Goal: Task Accomplishment & Management: Use online tool/utility

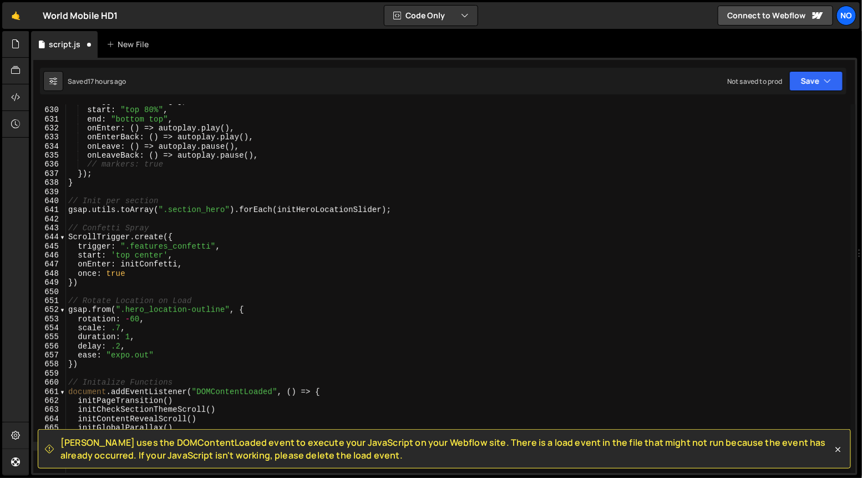
scroll to position [5743, 0]
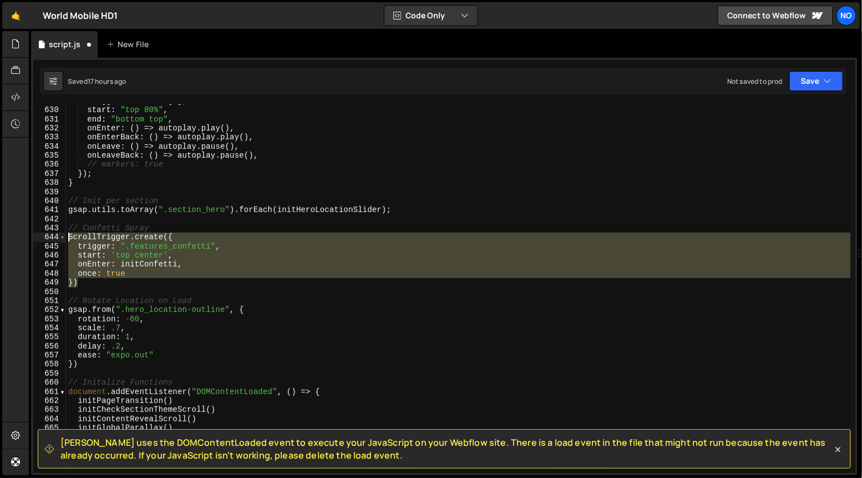
drag, startPoint x: 82, startPoint y: 280, endPoint x: 64, endPoint y: 233, distance: 49.9
click at [64, 233] on div "initStepsScroll() 629 630 631 632 633 634 635 636 637 638 639 640 641 642 643 6…" at bounding box center [444, 288] width 822 height 368
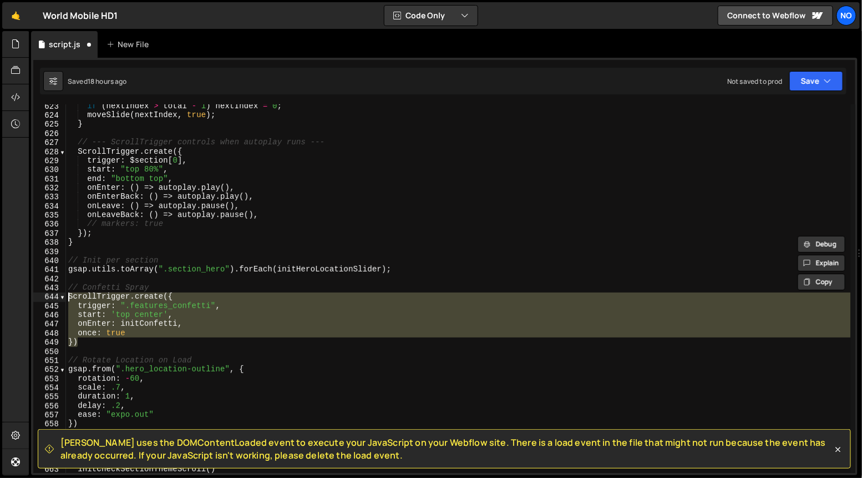
scroll to position [5684, 0]
click at [88, 342] on div "if ( nextIndex > total - 1 ) nextIndex = 0 ; moveSlide ( nextIndex , true ) ; }…" at bounding box center [458, 288] width 785 height 368
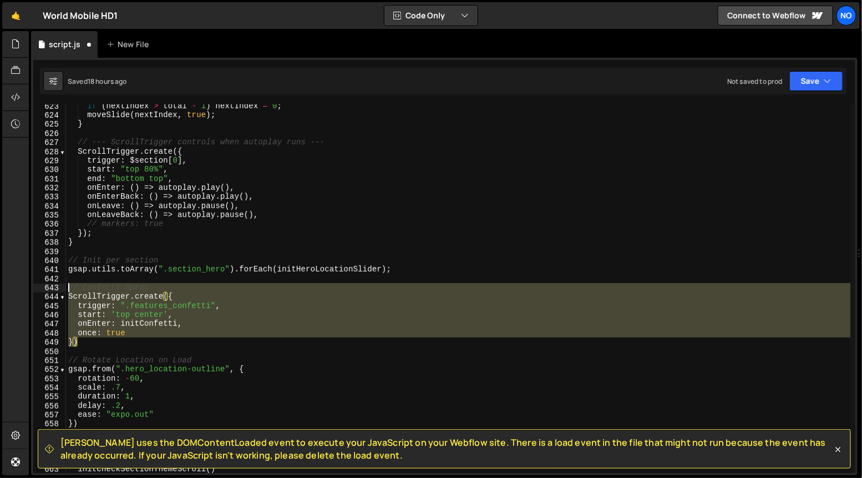
click at [70, 288] on div "if ( nextIndex > total - 1 ) nextIndex = 0 ; moveSlide ( nextIndex , true ) ; }…" at bounding box center [458, 294] width 785 height 387
type textarea "// Confetti Spray ScrollTrigger.create({"
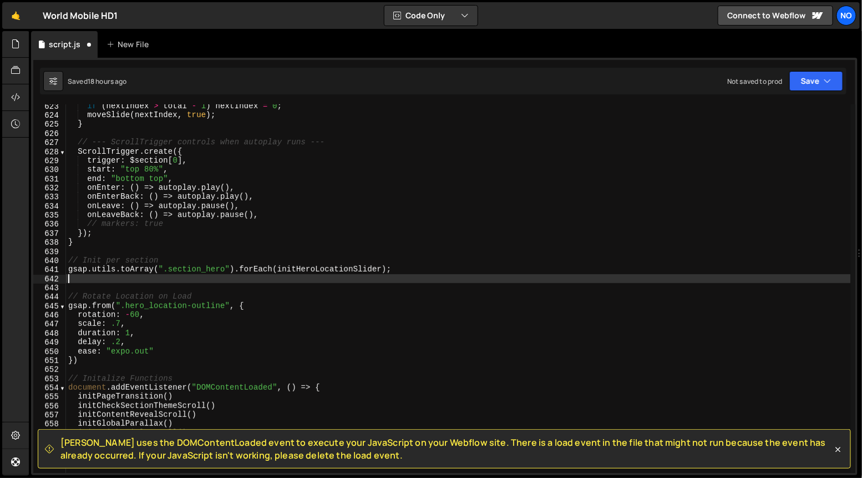
type textarea "gsap.utils.toArray(".section_hero").forEach(initHeroLocationSlider);"
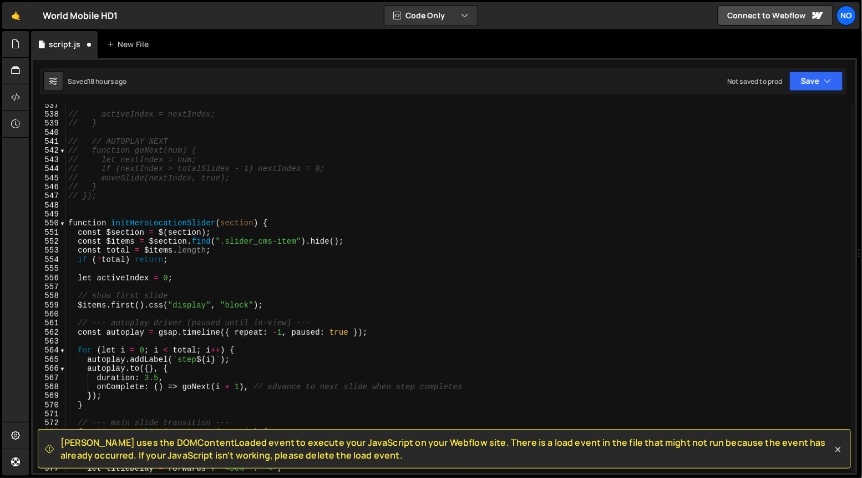
scroll to position [4881, 0]
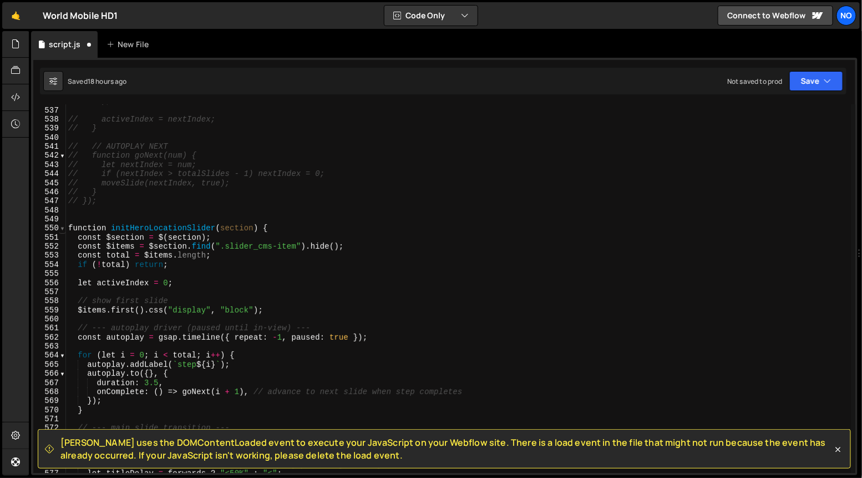
click at [62, 230] on span at bounding box center [62, 228] width 6 height 9
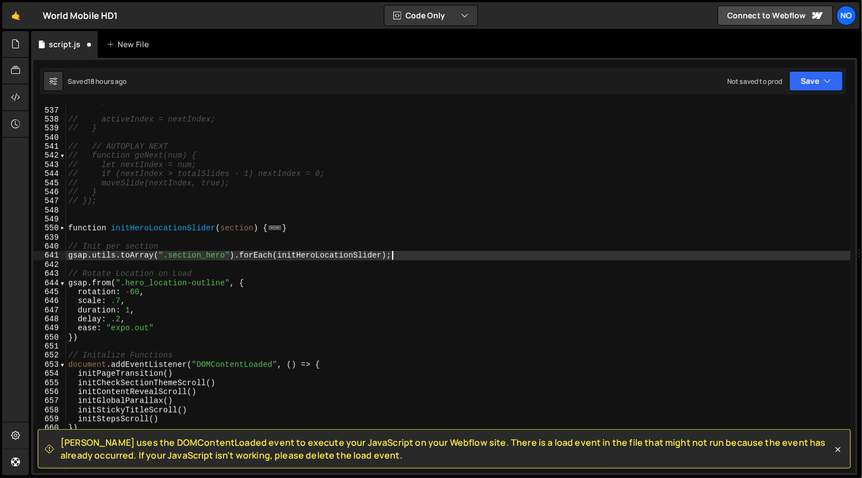
click at [99, 206] on div "// ); // activeIndex = nextIndex; // } // // AUTOPLAY NEXT // function goNext(n…" at bounding box center [458, 290] width 785 height 387
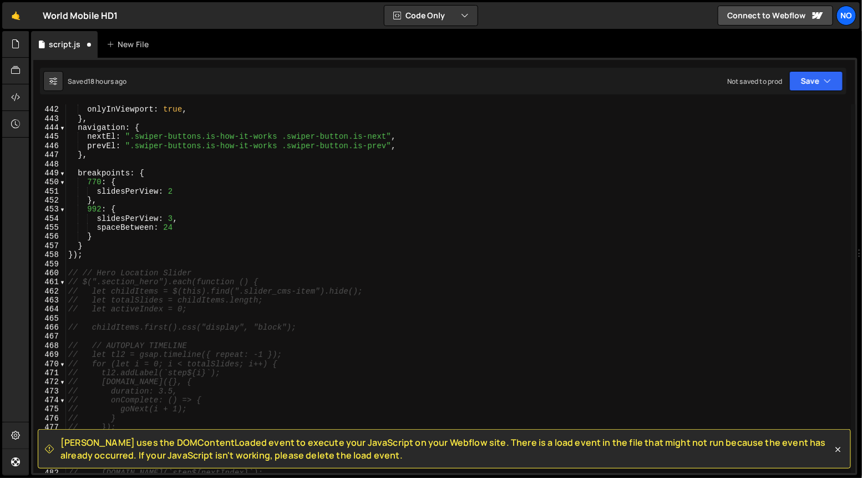
scroll to position [4002, 0]
click at [83, 261] on div "enabled : true , onlyInViewport : true , } , navigation : { nextEl : ".swiper-b…" at bounding box center [458, 289] width 785 height 387
type textarea "// // Hero Location Slider"
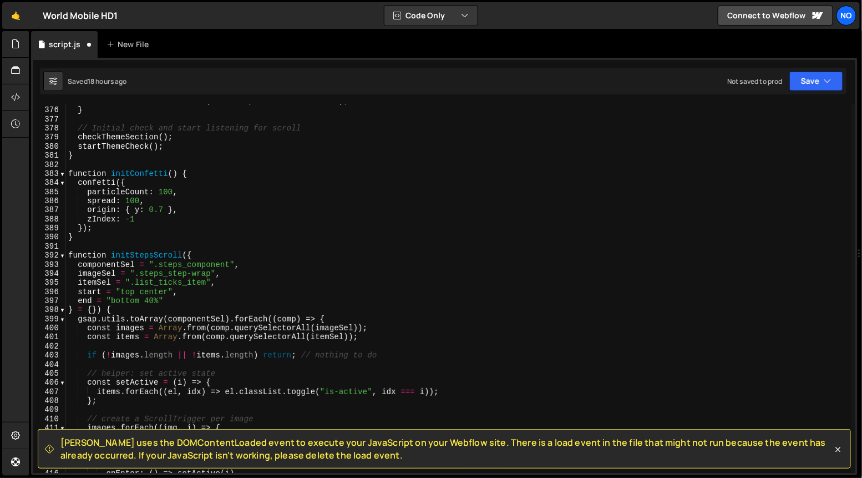
scroll to position [3402, 0]
click at [63, 257] on span at bounding box center [62, 255] width 6 height 9
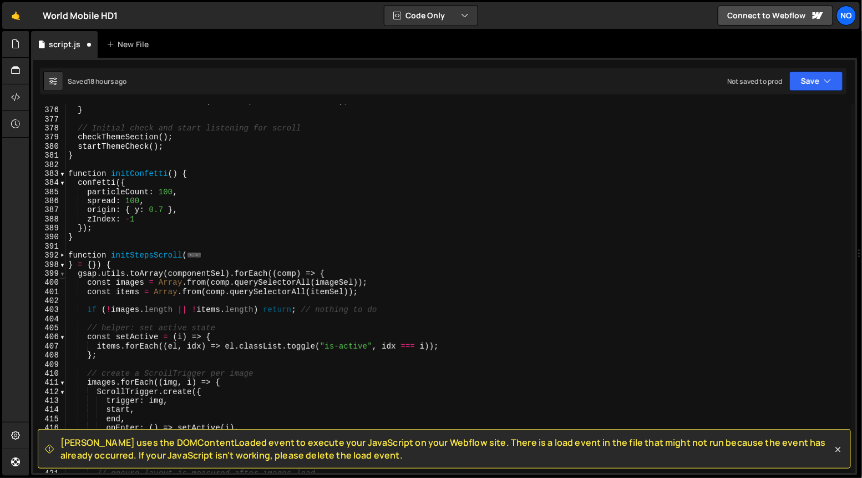
click at [62, 271] on span at bounding box center [62, 273] width 6 height 9
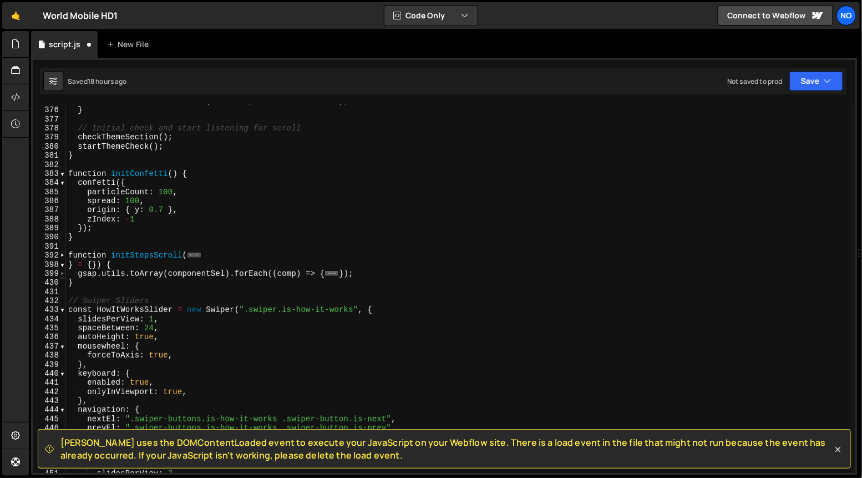
click at [63, 273] on span at bounding box center [62, 273] width 6 height 9
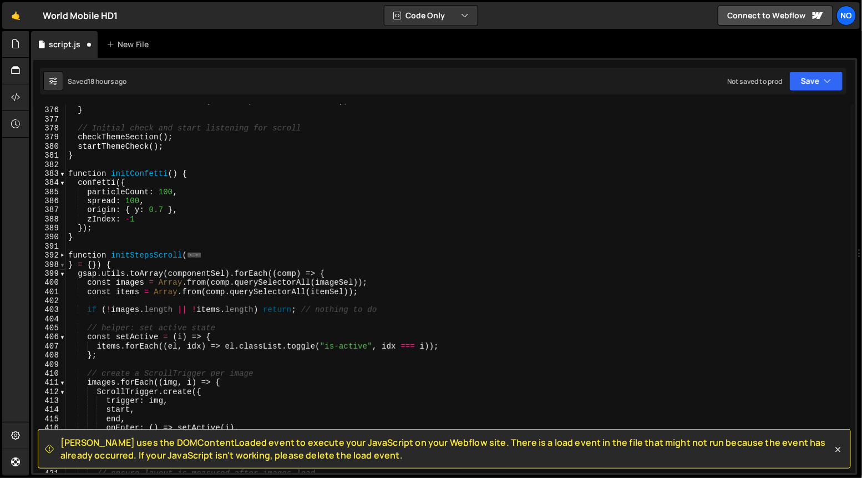
click at [62, 265] on span at bounding box center [62, 264] width 6 height 9
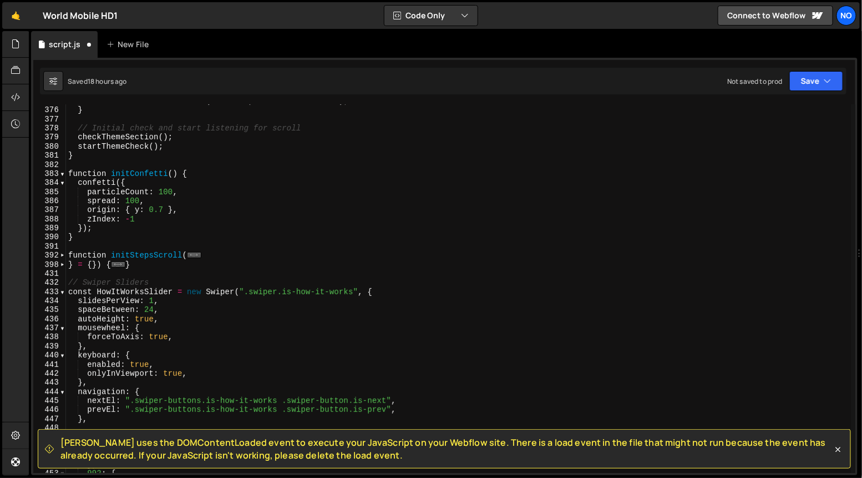
click at [69, 267] on div "document . addEventListener ( "scroll" , checkThemeSection ) ; } // Initial che…" at bounding box center [458, 290] width 785 height 387
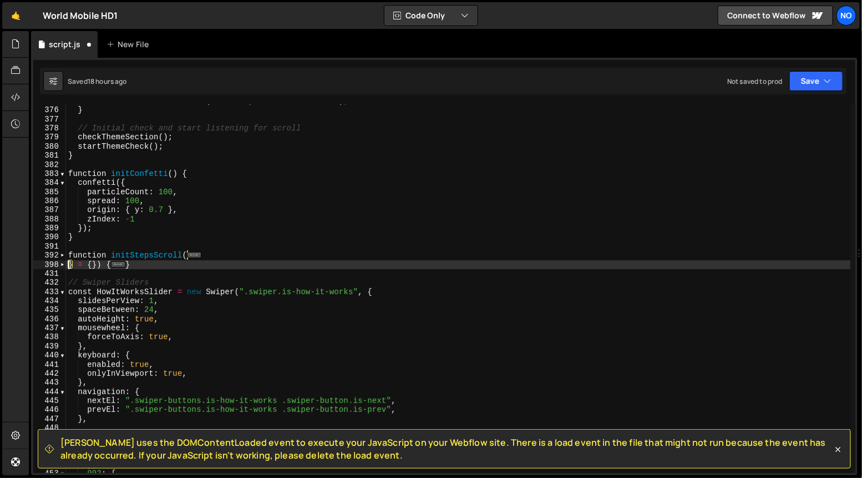
type textarea "end = "bottom 40%"} = {}) {"
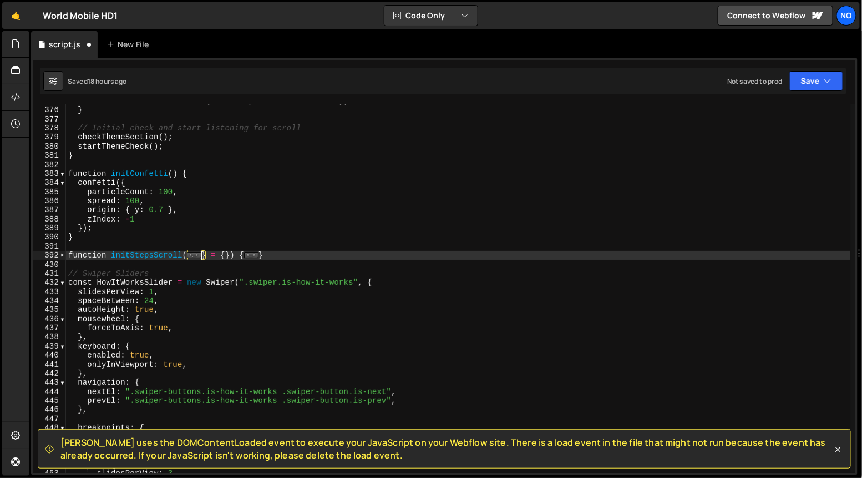
click at [74, 264] on div "document . addEventListener ( "scroll" , checkThemeSection ) ; } // Initial che…" at bounding box center [458, 290] width 785 height 387
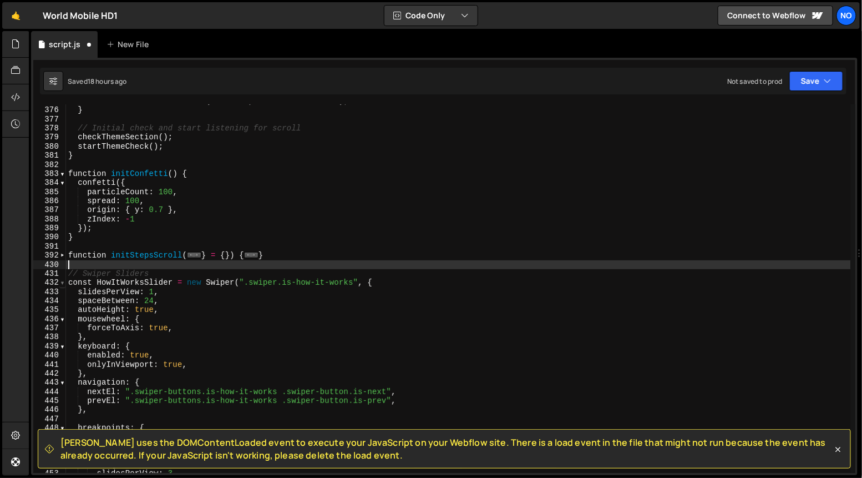
click at [63, 282] on span at bounding box center [62, 282] width 6 height 9
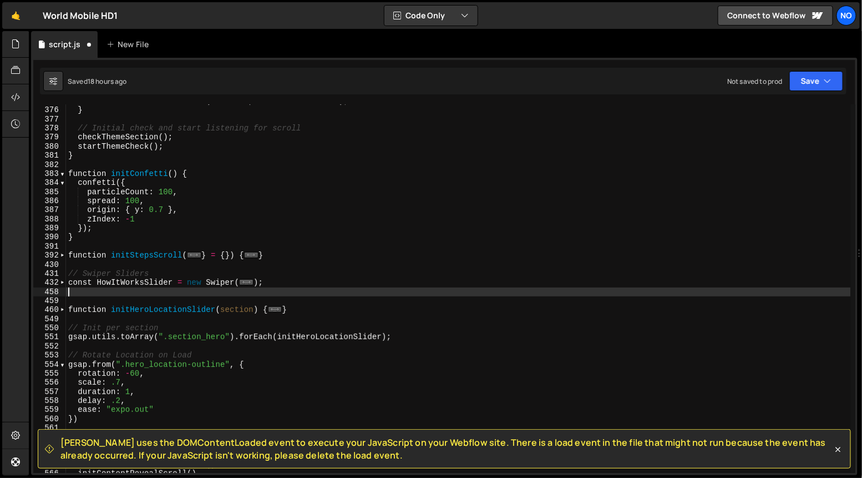
click at [79, 295] on div "document . addEventListener ( "scroll" , checkThemeSection ) ; } // Initial che…" at bounding box center [458, 290] width 785 height 387
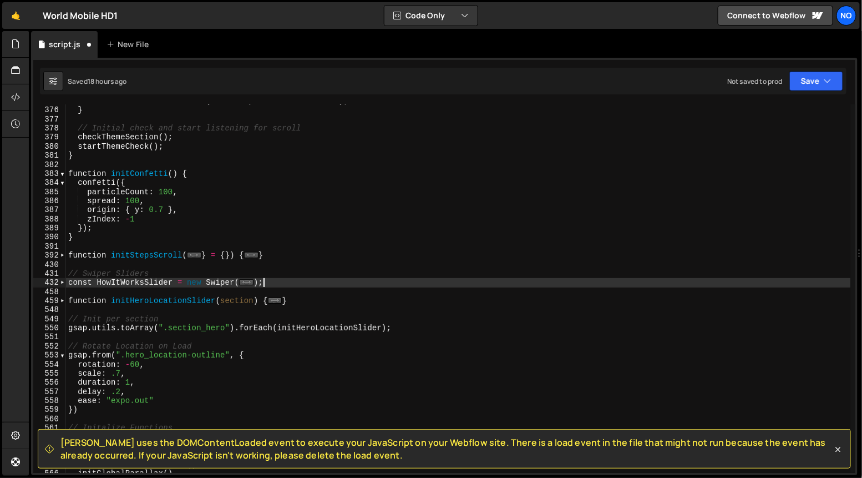
click at [101, 241] on div "document . addEventListener ( "scroll" , checkThemeSection ) ; } // Initial che…" at bounding box center [458, 290] width 785 height 387
type textarea "}"
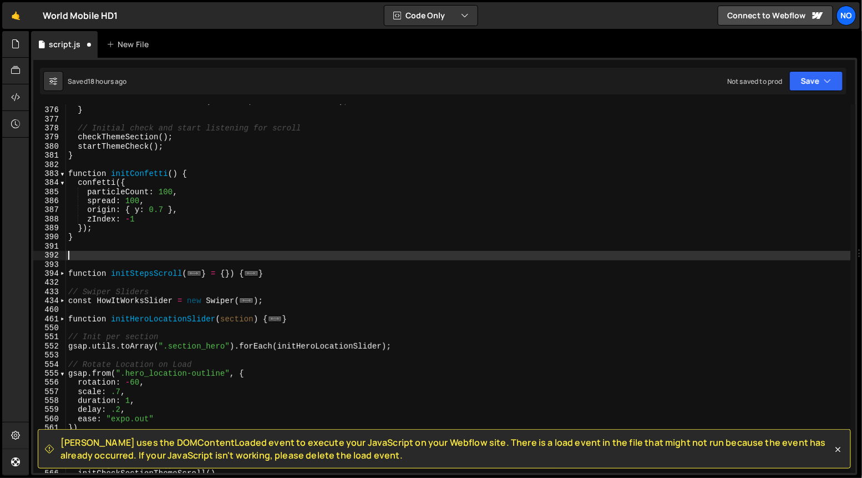
paste textarea "})"
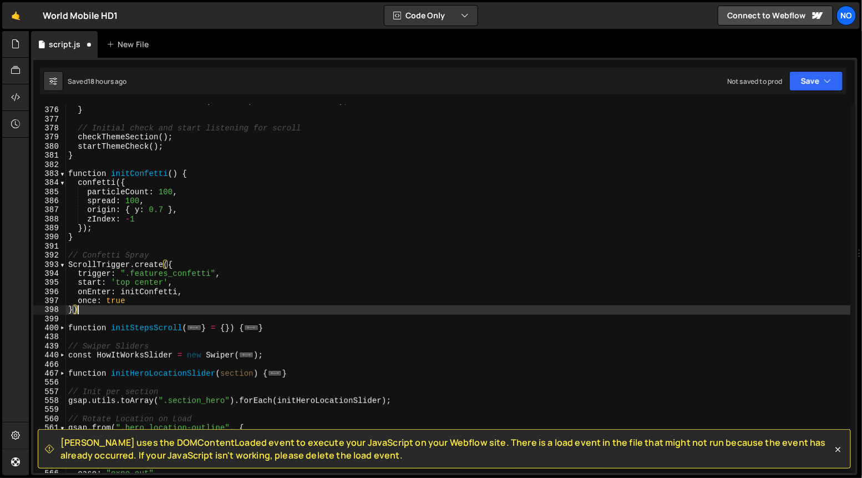
click at [69, 172] on div "document . addEventListener ( "scroll" , checkThemeSection ) ; } // Initial che…" at bounding box center [458, 290] width 785 height 387
type textarea "function initConfetti() { confetti({"
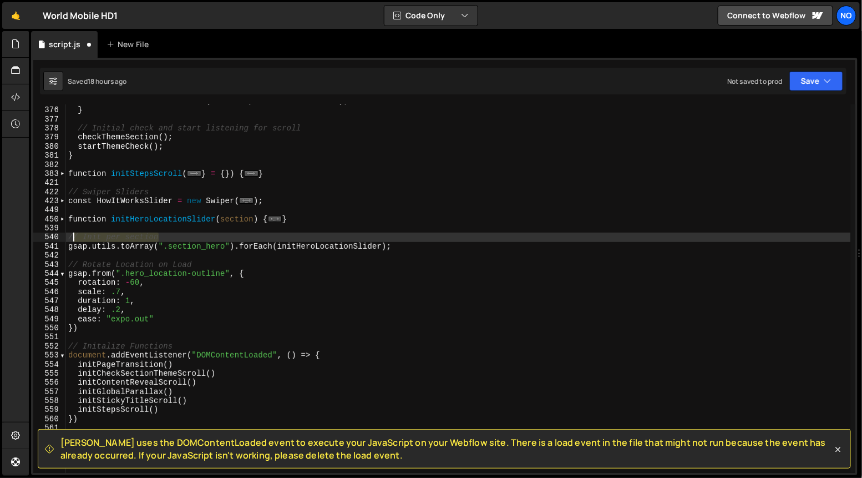
drag, startPoint x: 161, startPoint y: 239, endPoint x: 52, endPoint y: 234, distance: 109.4
click at [52, 235] on div "} 375 376 377 378 379 380 381 382 383 421 422 423 449 450 539 540 541 542 543 5…" at bounding box center [444, 288] width 822 height 368
type textarea "// Init per section"
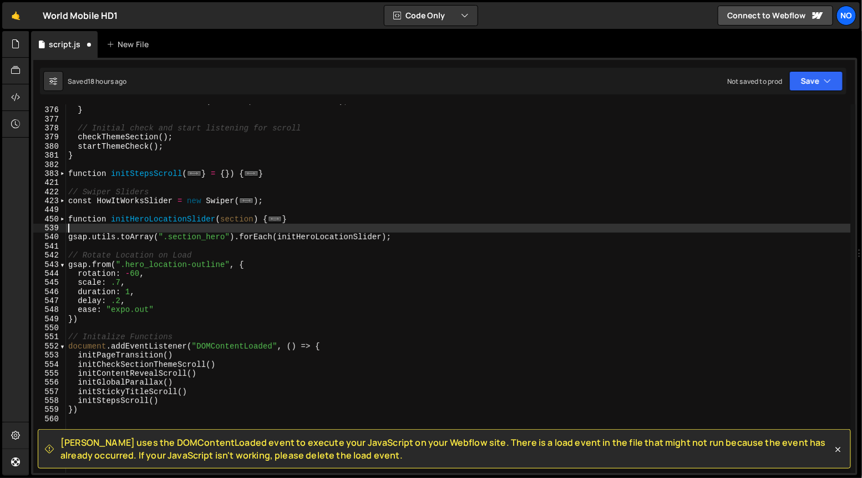
click at [401, 235] on div "document . addEventListener ( "scroll" , checkThemeSection ) ; } // Initial che…" at bounding box center [458, 290] width 785 height 387
type textarea "gsap.utils.toArray(".section_hero").forEach(initHeroLocationSlider);"
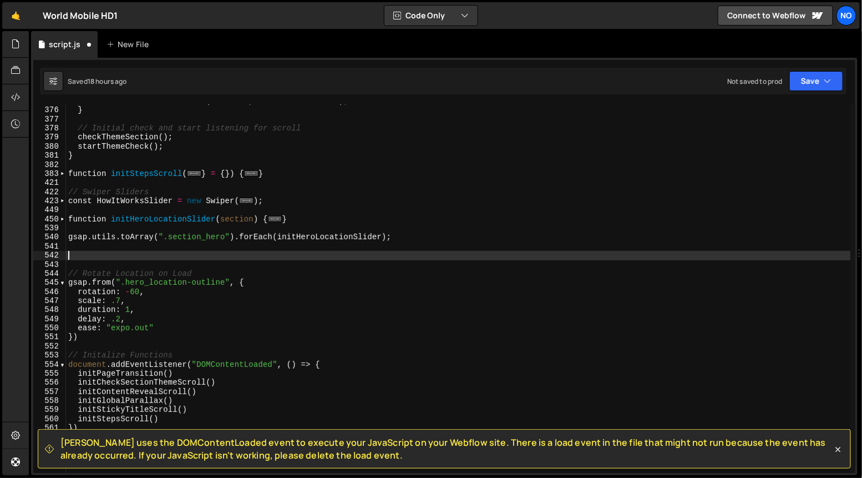
paste textarea "})"
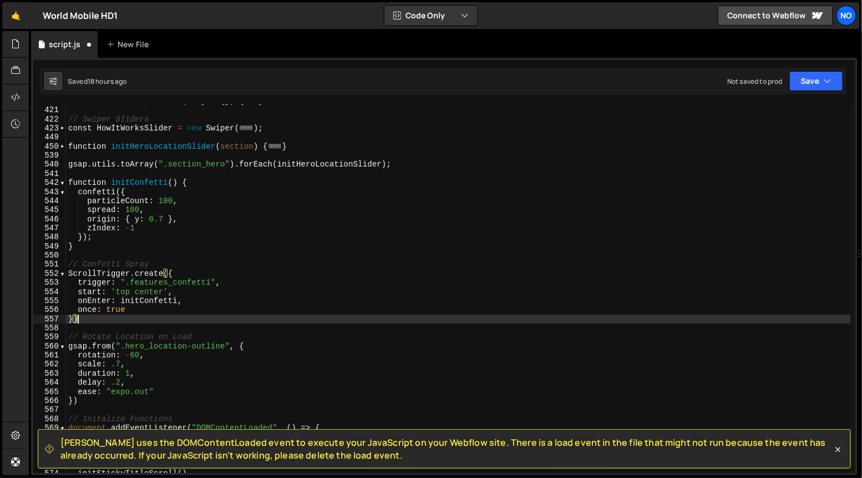
scroll to position [3481, 0]
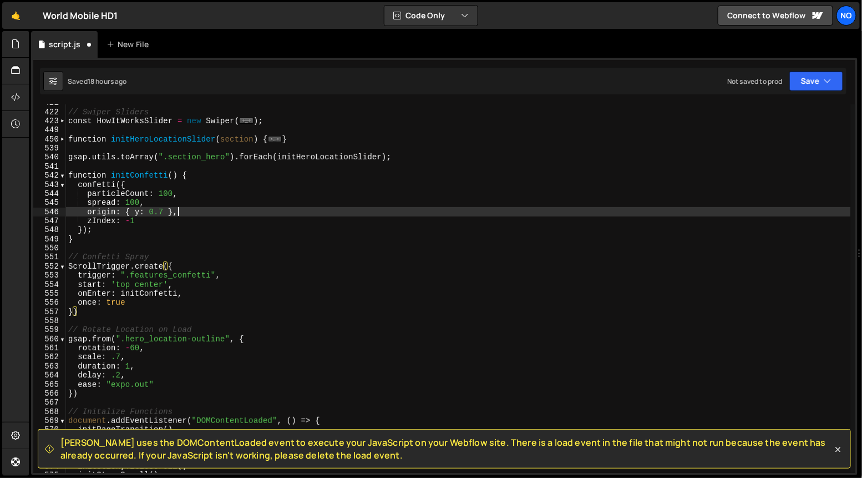
click at [214, 210] on div "// Swiper Sliders const HowItWorksSlider = new Swiper ( ... ) ; function initHe…" at bounding box center [458, 291] width 785 height 387
click at [200, 309] on div "// Swiper Sliders const HowItWorksSlider = new Swiper ( ... ) ; function initHe…" at bounding box center [458, 291] width 785 height 387
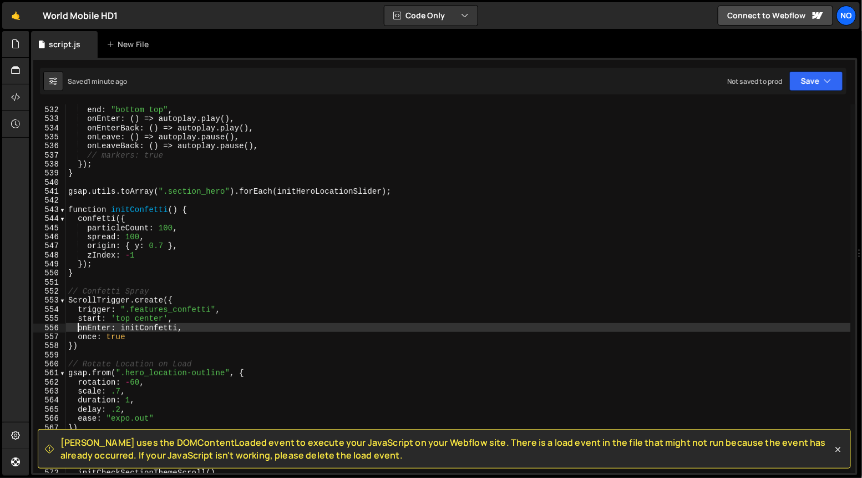
scroll to position [4836, 0]
click at [202, 209] on div "start : "top 80%" , end : "bottom top" , onEnter : ( ) => autoplay . play ( ) ,…" at bounding box center [458, 289] width 785 height 387
type textarea "function initConfetti() {"
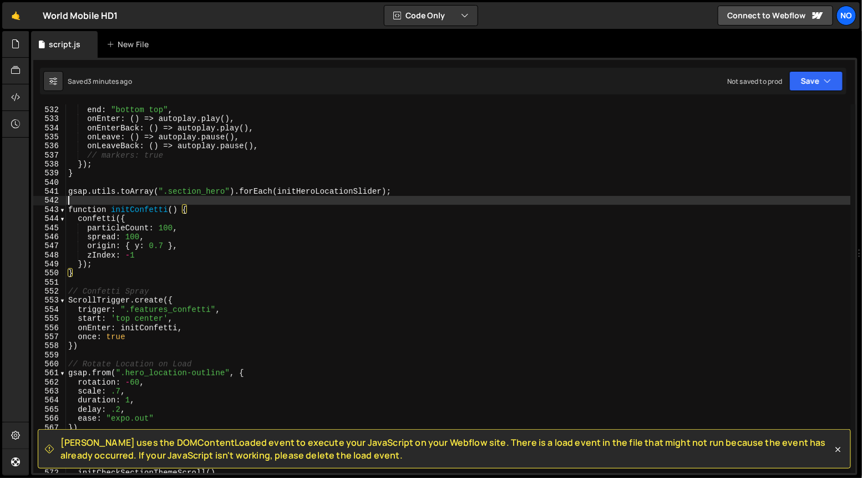
click at [86, 202] on div "start : "top 80%" , end : "bottom top" , onEnter : ( ) => autoplay . play ( ) ,…" at bounding box center [458, 289] width 785 height 387
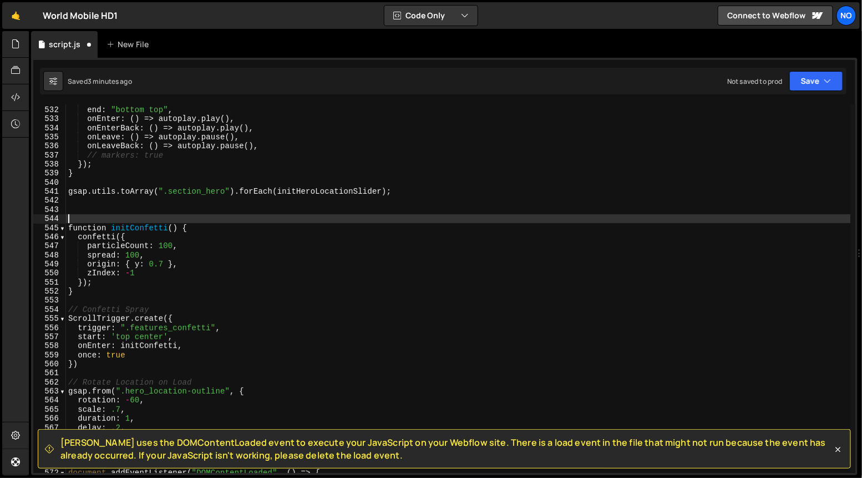
paste textarea "let playConfetti = true"
type textarea "let playConfetti = true"
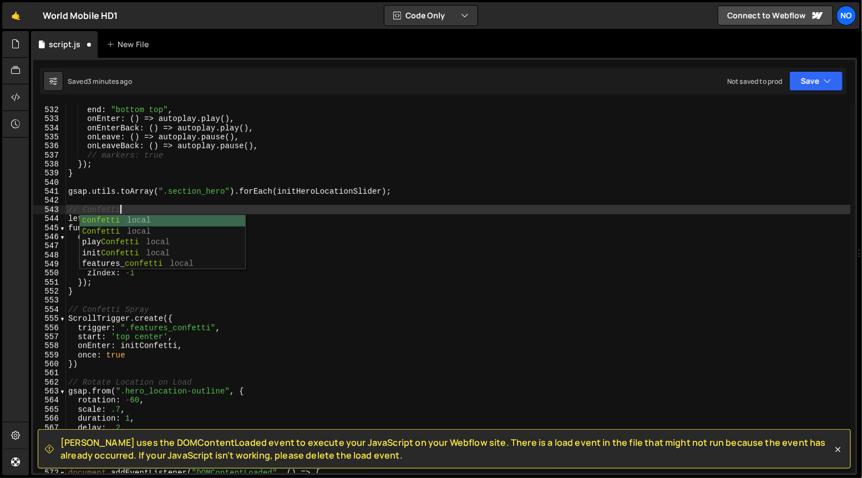
scroll to position [0, 3]
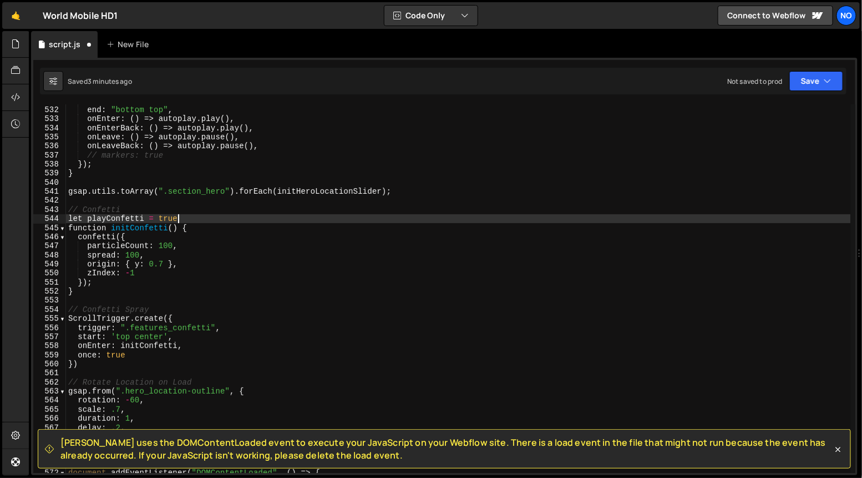
click at [216, 221] on div "start : "top 80%" , end : "bottom top" , onEnter : ( ) => autoplay . play ( ) ,…" at bounding box center [458, 289] width 785 height 387
type textarea "let playConfetti = true;"
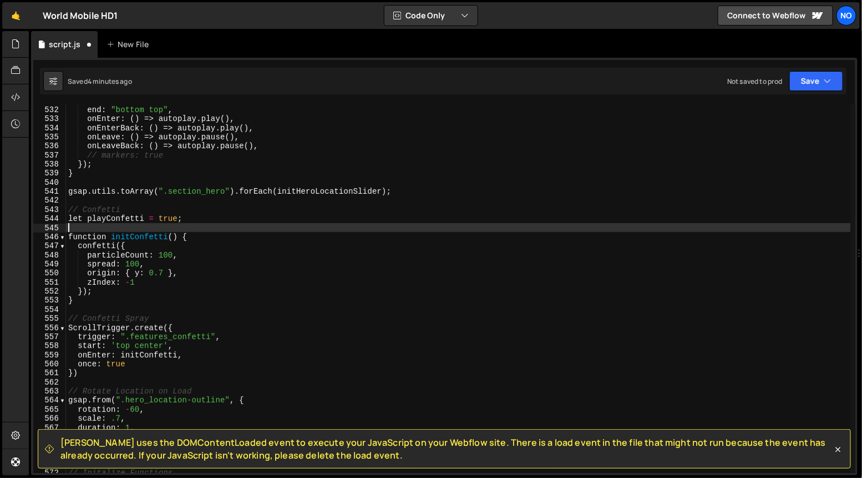
click at [200, 219] on div "start : "top 80%" , end : "bottom top" , onEnter : ( ) => autoplay . play ( ) ,…" at bounding box center [458, 289] width 785 height 387
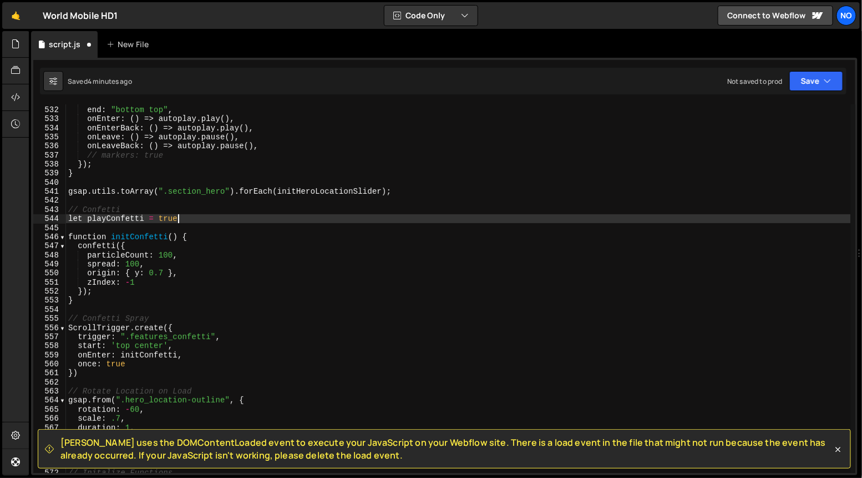
click at [197, 237] on div "start : "top 80%" , end : "bottom top" , onEnter : ( ) => autoplay . play ( ) ,…" at bounding box center [458, 289] width 785 height 387
type textarea "function initConfetti() {"
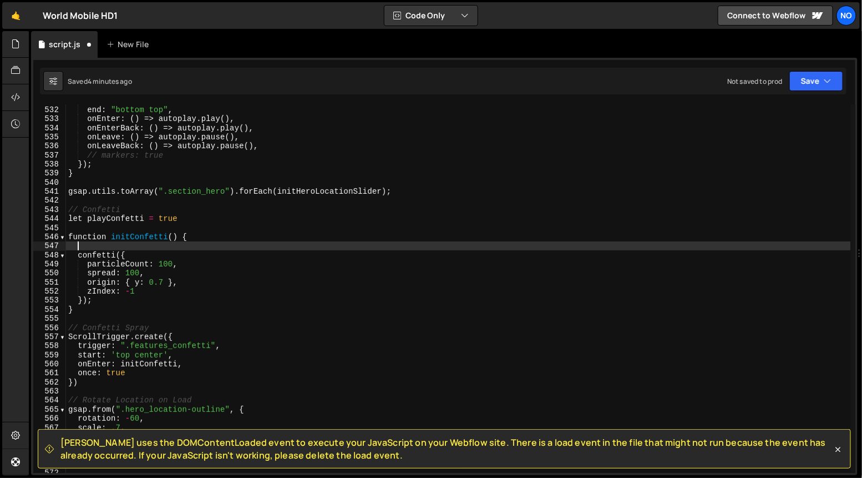
paste textarea "(function frame() {"
click at [106, 300] on div "start : "top 80%" , end : "bottom top" , onEnter : ( ) => autoplay . play ( ) ,…" at bounding box center [458, 289] width 785 height 387
type textarea "});"
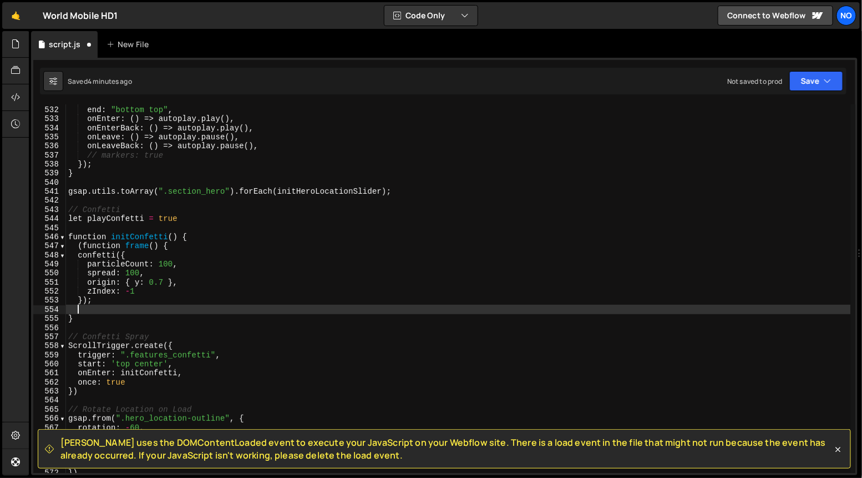
paste textarea "}());"
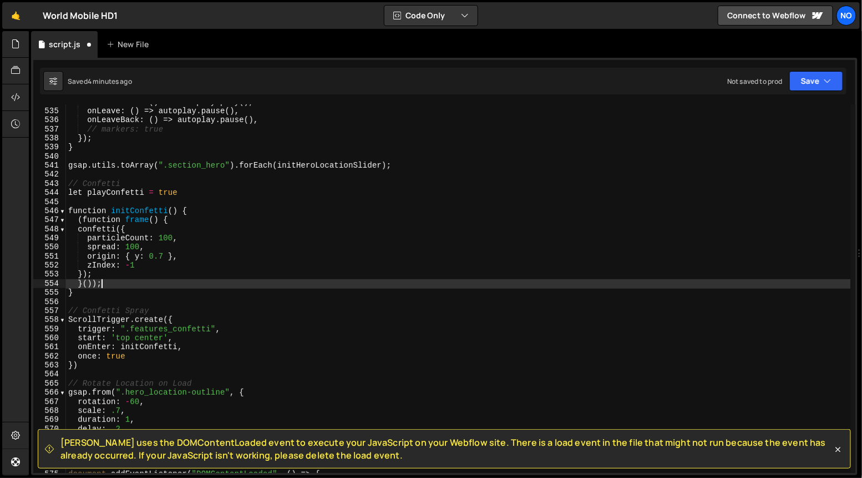
scroll to position [4862, 0]
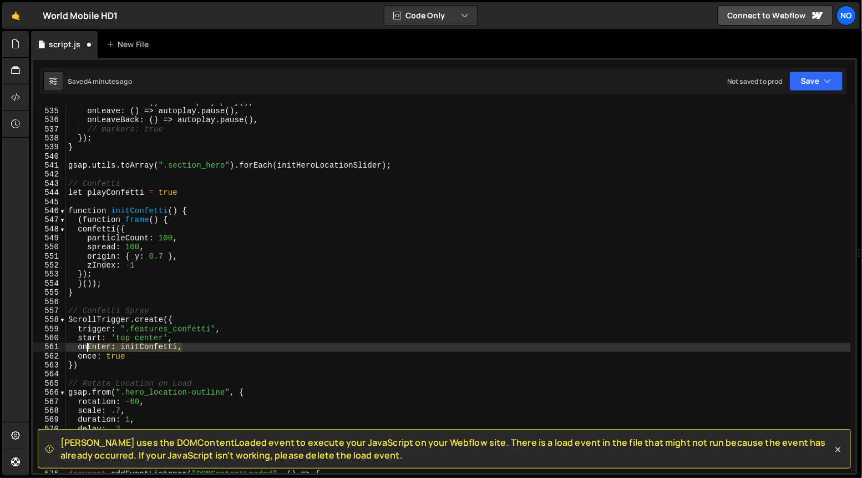
drag, startPoint x: 177, startPoint y: 348, endPoint x: 79, endPoint y: 345, distance: 98.8
click at [79, 345] on div "onEnterBack : ( ) => autoplay . play ( ) , onLeave : ( ) => autoplay . pause ( …" at bounding box center [458, 291] width 785 height 387
click at [78, 346] on div "onEnterBack : ( ) => autoplay . play ( ) , onLeave : ( ) => autoplay . pause ( …" at bounding box center [458, 288] width 785 height 368
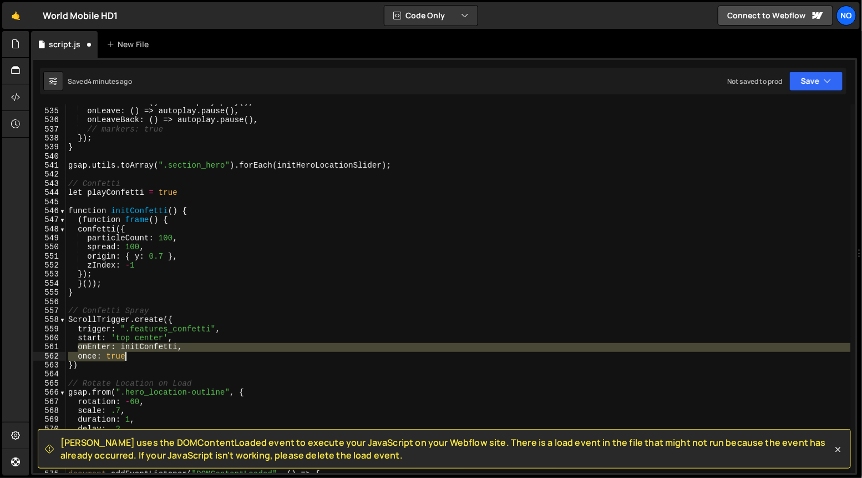
drag, startPoint x: 130, startPoint y: 357, endPoint x: 146, endPoint y: 361, distance: 16.5
click at [130, 356] on div "onEnterBack : ( ) => autoplay . play ( ) , onLeave : ( ) => autoplay . pause ( …" at bounding box center [458, 291] width 785 height 387
type textarea "onEnter: initConfetti, once: true"
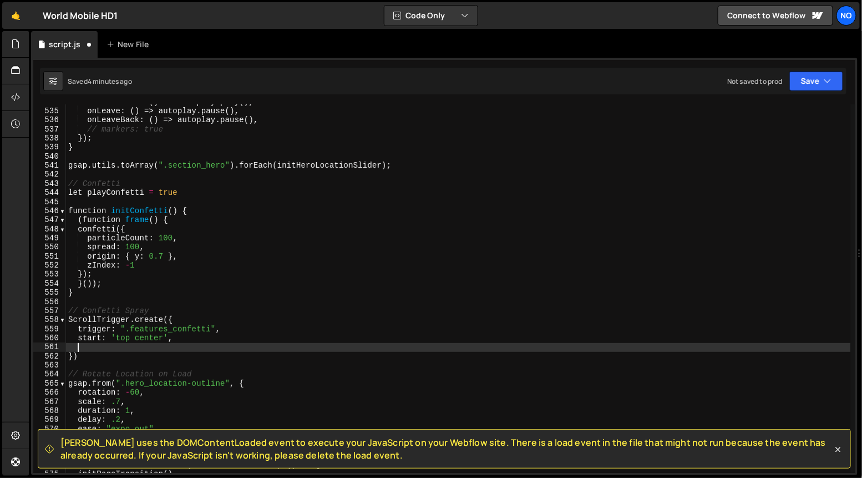
paste textarea "onLeaveBack: () => { playConfetti = false },"
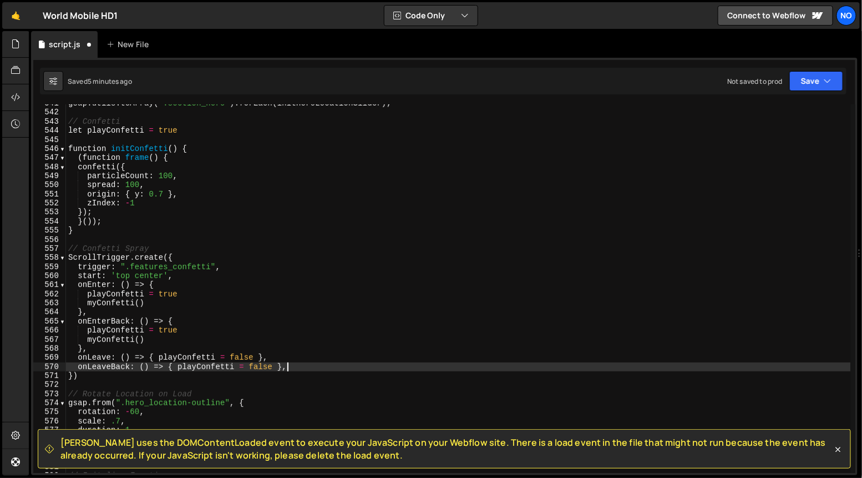
scroll to position [4926, 0]
click at [144, 145] on div "gsap . utils . toArray ( ".section_hero" ) . forEach ( initHeroLocationSlider )…" at bounding box center [458, 290] width 785 height 387
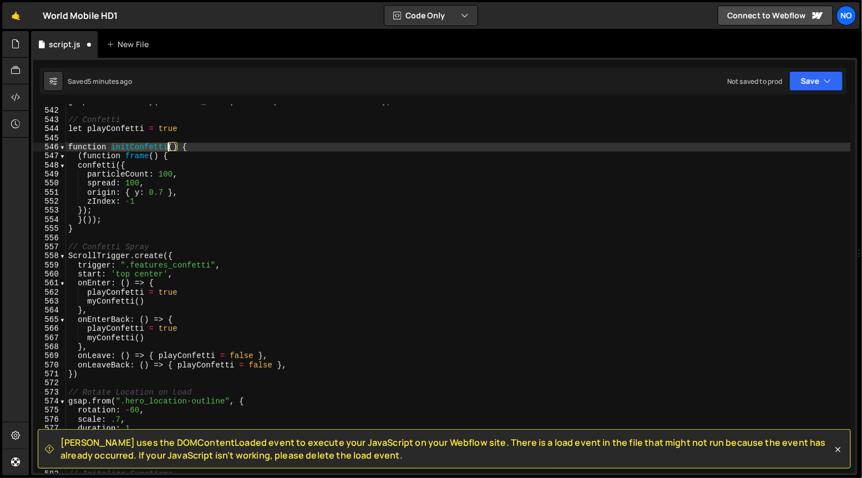
click at [144, 145] on div "gsap . utils . toArray ( ".section_hero" ) . forEach ( initHeroLocationSlider )…" at bounding box center [458, 290] width 785 height 387
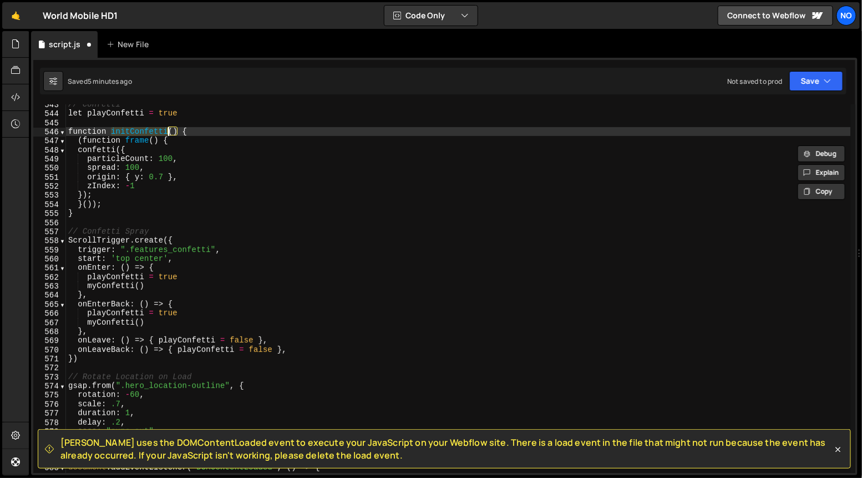
click at [112, 287] on div "// Confetti let playConfetti = true function initConfetti ( ) { ( function fram…" at bounding box center [458, 293] width 785 height 387
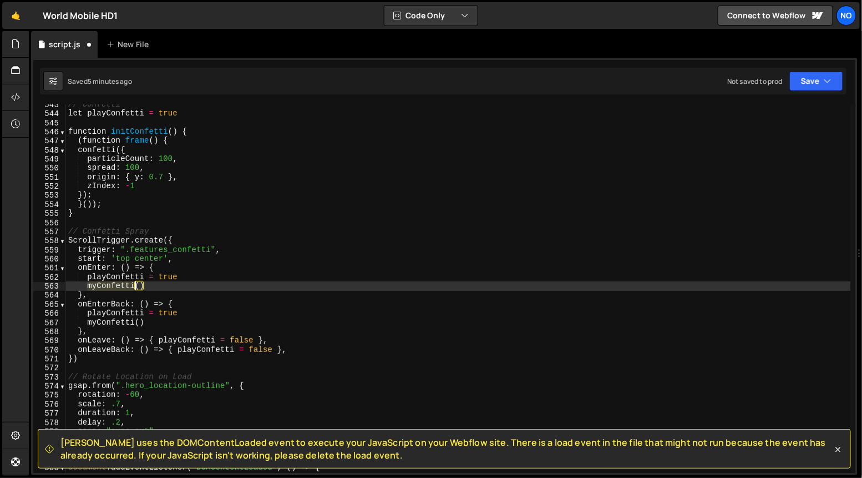
click at [112, 287] on div "// Confetti let playConfetti = true function initConfetti ( ) { ( function fram…" at bounding box center [458, 293] width 785 height 387
paste textarea "init"
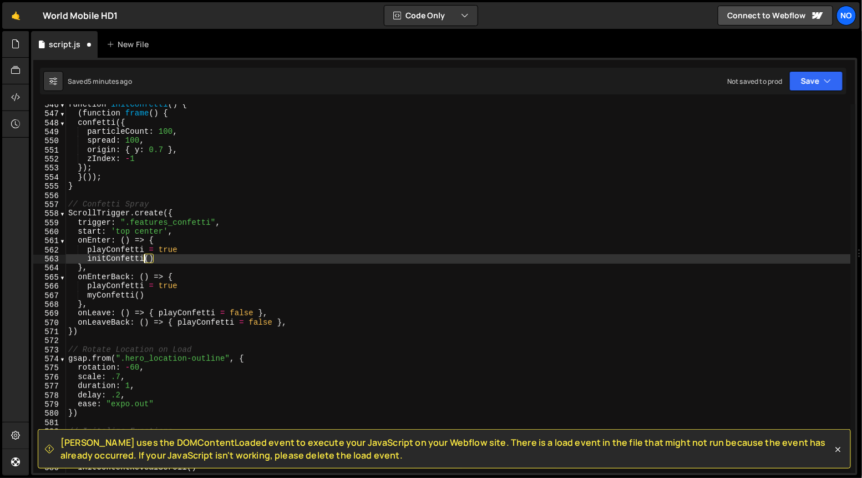
scroll to position [4968, 0]
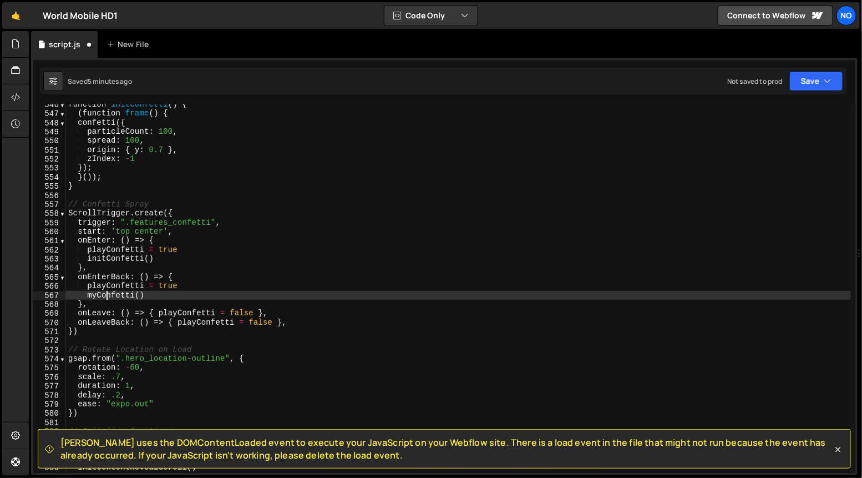
click at [105, 294] on div "function initConfetti ( ) { ( function frame ( ) { confetti ({ particleCount : …" at bounding box center [458, 293] width 785 height 387
paste textarea "init"
click at [181, 293] on div "function initConfetti ( ) { ( function frame ( ) { confetti ({ particleCount : …" at bounding box center [458, 293] width 785 height 387
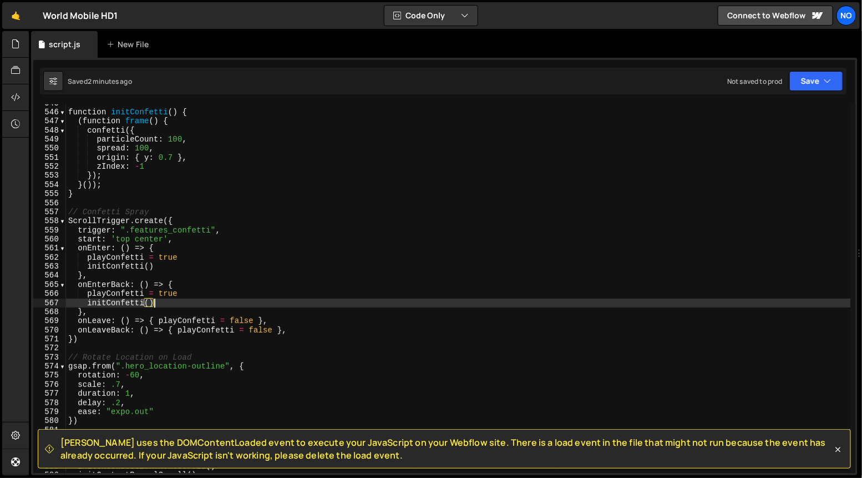
scroll to position [4961, 0]
click at [217, 260] on div "function initConfetti ( ) { ( function frame ( ) { confetti ({ particleCount : …" at bounding box center [458, 292] width 785 height 387
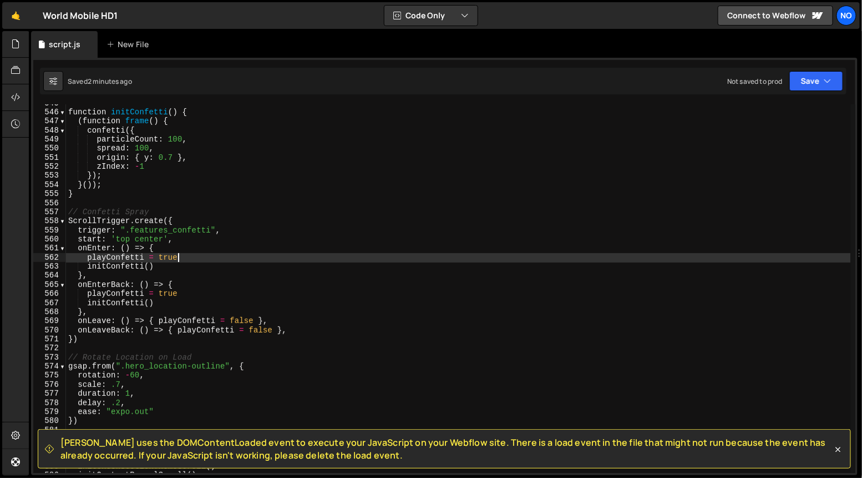
click at [222, 224] on div "function initConfetti ( ) { ( function frame ( ) { confetti ({ particleCount : …" at bounding box center [458, 292] width 785 height 387
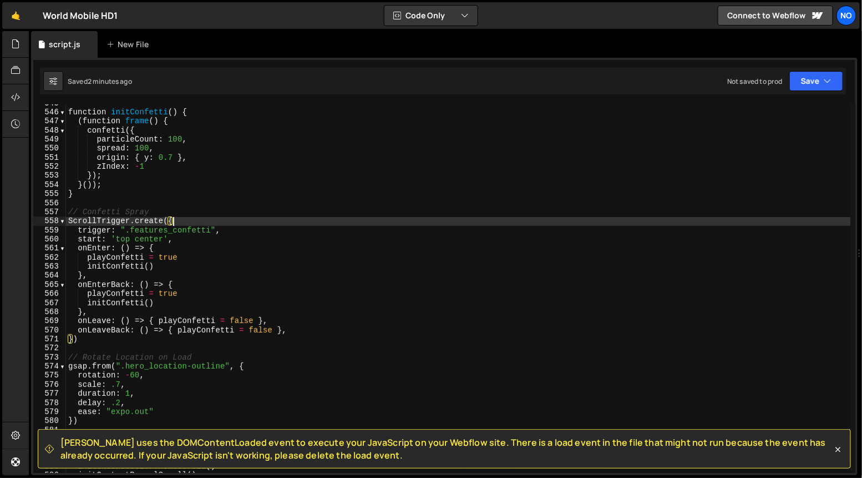
click at [222, 256] on div "function initConfetti ( ) { ( function frame ( ) { confetti ({ particleCount : …" at bounding box center [458, 292] width 785 height 387
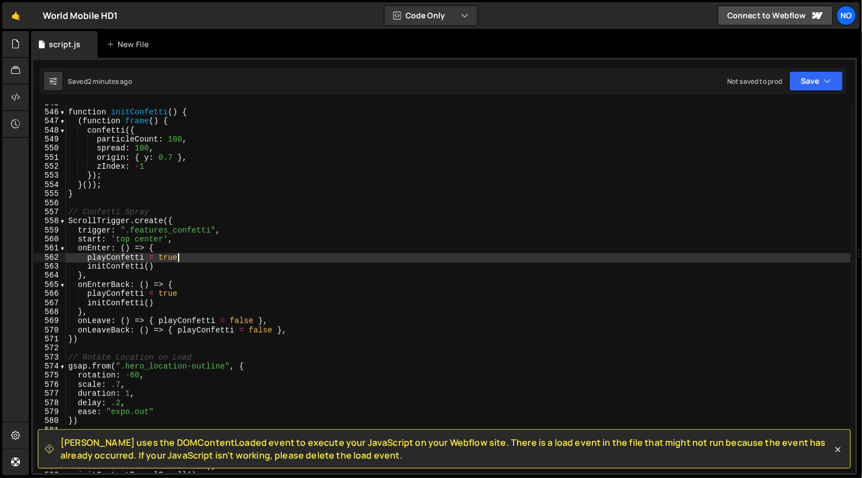
click at [213, 266] on div "function initConfetti ( ) { ( function frame ( ) { confetti ({ particleCount : …" at bounding box center [458, 292] width 785 height 387
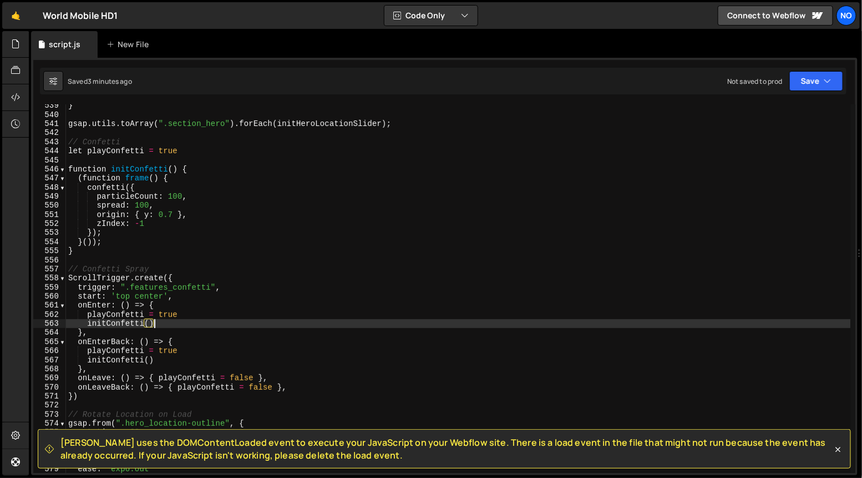
scroll to position [4904, 0]
click at [208, 146] on div "} gsap . utils . toArray ( ".section_hero" ) . forEach ( initHeroLocationSlider…" at bounding box center [458, 294] width 785 height 387
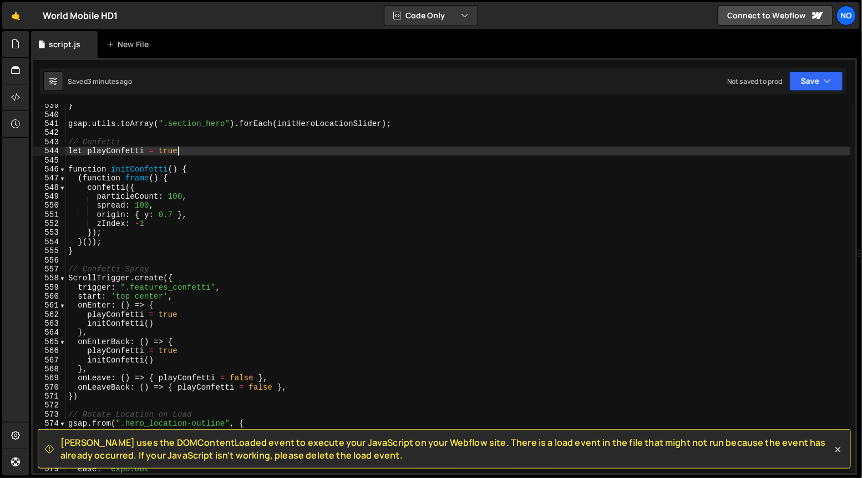
click at [210, 139] on div "} gsap . utils . toArray ( ".section_hero" ) . forEach ( initHeroLocationSlider…" at bounding box center [458, 294] width 785 height 387
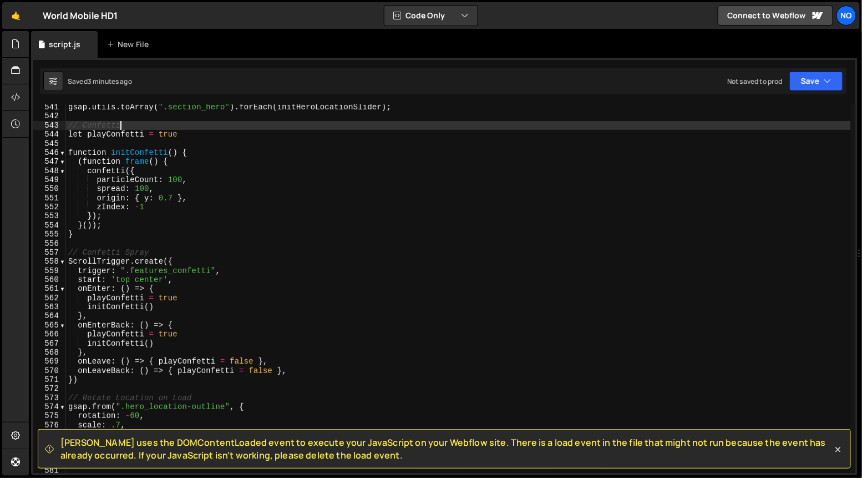
scroll to position [4920, 0]
click at [106, 216] on div "gsap . utils . toArray ( ".section_hero" ) . forEach ( initHeroLocationSlider )…" at bounding box center [458, 297] width 785 height 387
type textarea "});"
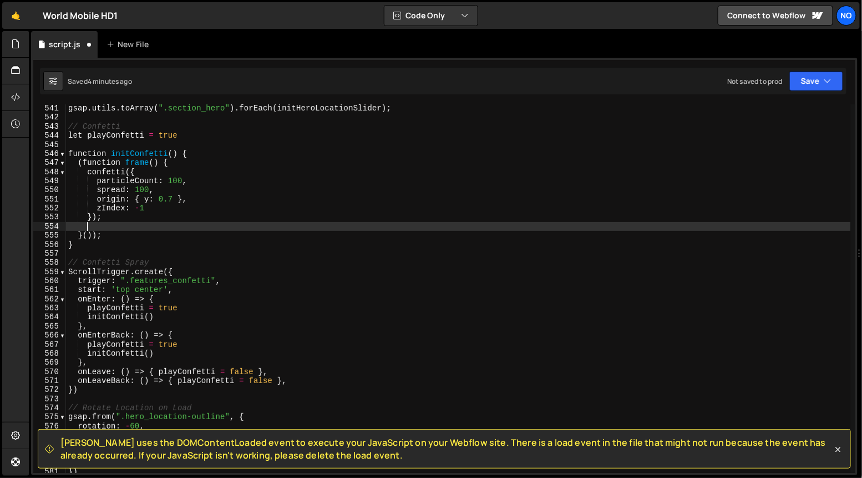
scroll to position [0, 1]
paste textarea "}"
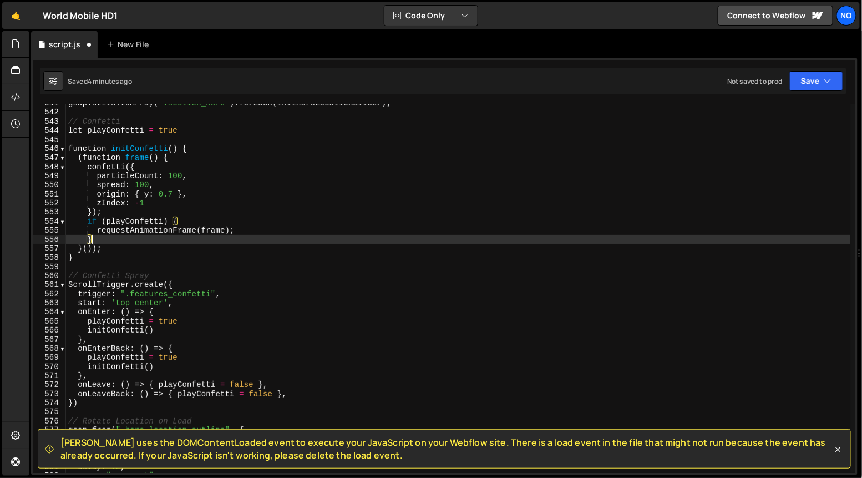
scroll to position [4924, 0]
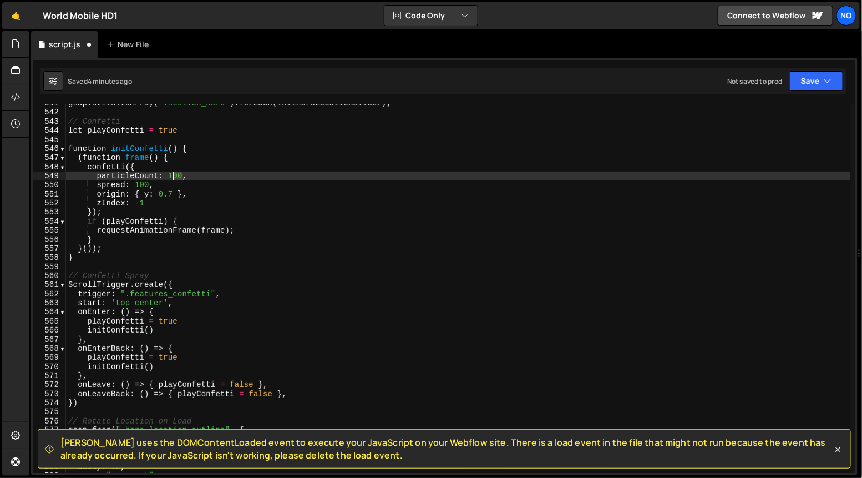
drag, startPoint x: 181, startPoint y: 175, endPoint x: 169, endPoint y: 175, distance: 11.6
click at [169, 175] on div "gsap . utils . toArray ( ".section_hero" ) . forEach ( initHeroLocationSlider )…" at bounding box center [458, 292] width 785 height 387
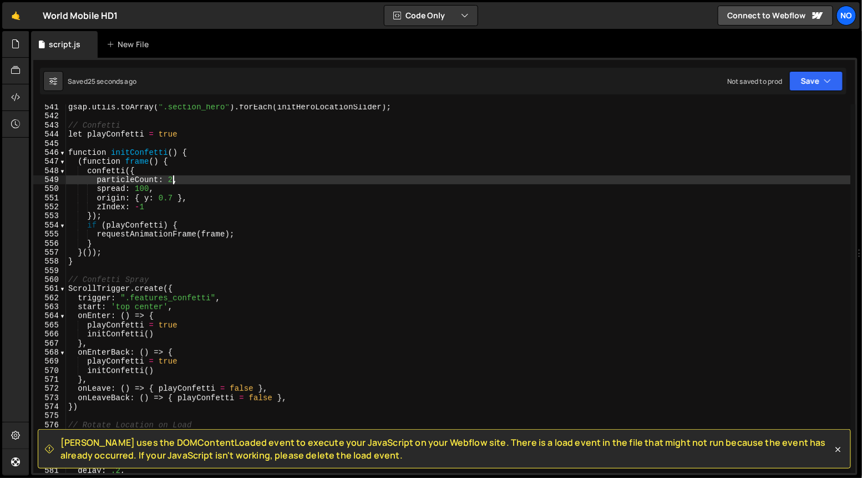
scroll to position [4920, 0]
click at [168, 205] on div "gsap . utils . toArray ( ".section_hero" ) . forEach ( initHeroLocationSlider )…" at bounding box center [458, 296] width 785 height 387
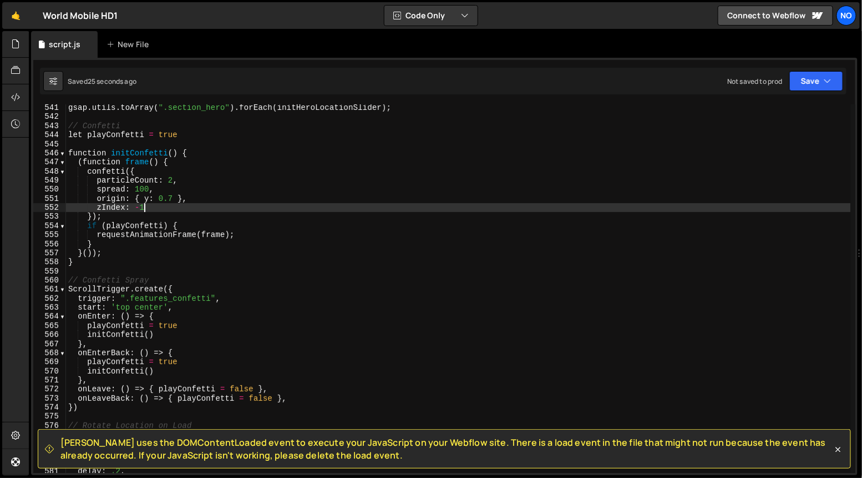
click at [188, 170] on div "gsap . utils . toArray ( ".section_hero" ) . forEach ( initHeroLocationSlider )…" at bounding box center [458, 296] width 785 height 387
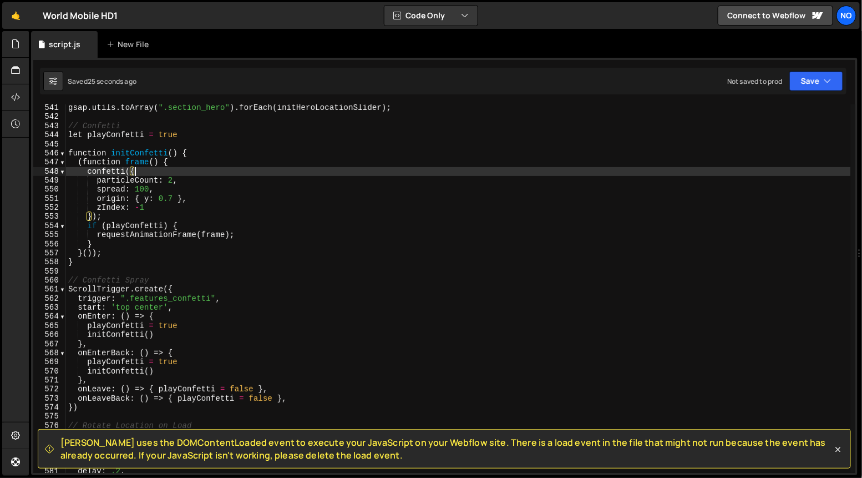
scroll to position [0, 4]
click at [192, 179] on div "gsap . utils . toArray ( ".section_hero" ) . forEach ( initHeroLocationSlider )…" at bounding box center [458, 296] width 785 height 387
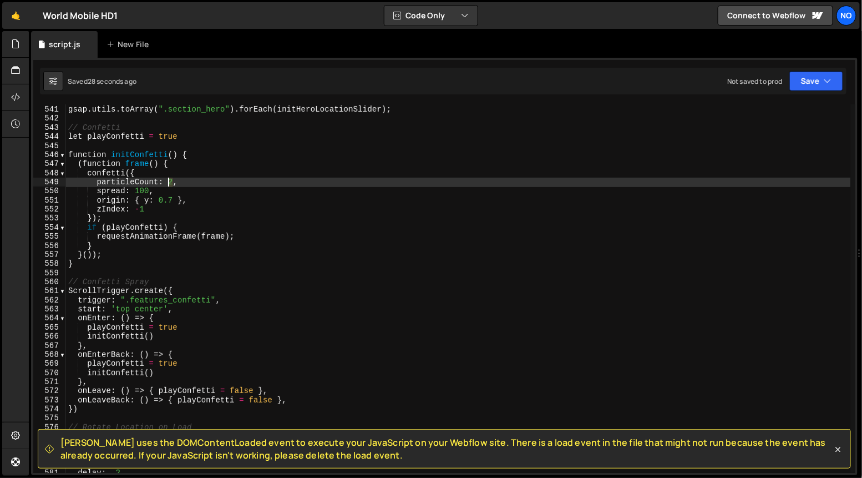
click at [169, 182] on div "gsap . utils . toArray ( ".section_hero" ) . forEach ( initHeroLocationSlider )…" at bounding box center [458, 289] width 785 height 387
click at [187, 187] on div "gsap . utils . toArray ( ".section_hero" ) . forEach ( initHeroLocationSlider )…" at bounding box center [458, 289] width 785 height 387
click at [172, 179] on div "gsap . utils . toArray ( ".section_hero" ) . forEach ( initHeroLocationSlider )…" at bounding box center [458, 289] width 785 height 387
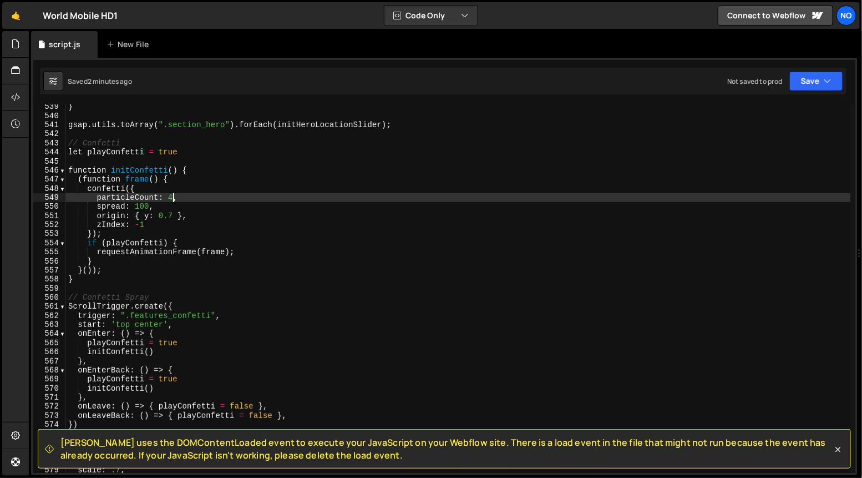
scroll to position [4902, 0]
click at [185, 152] on div "} gsap . utils . toArray ( ".section_hero" ) . forEach ( initHeroLocationSlider…" at bounding box center [458, 296] width 785 height 387
type textarea "let playConfetti = true"
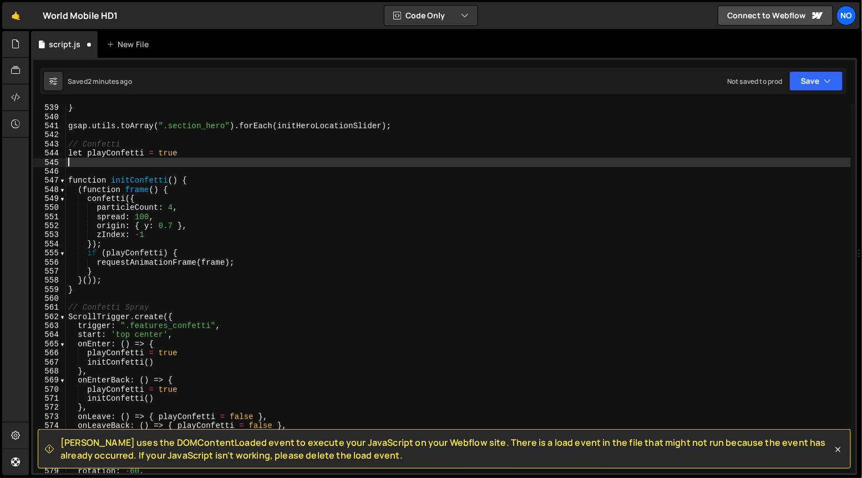
scroll to position [0, 0]
paste textarea "});"
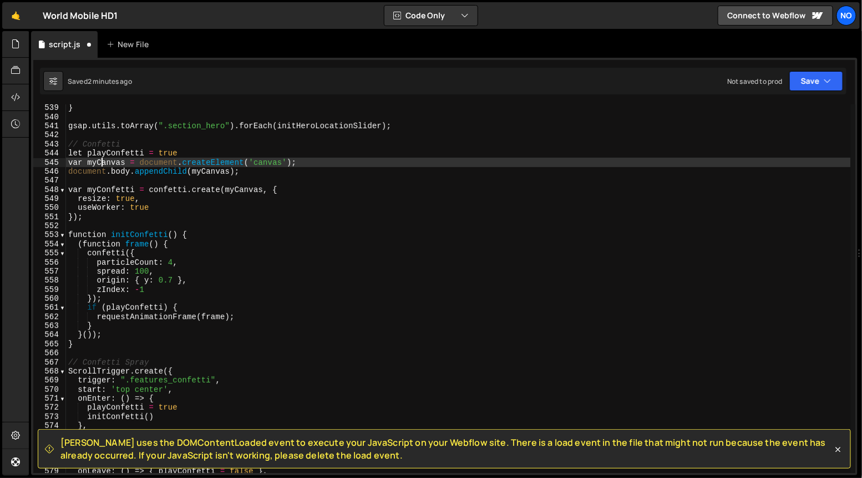
click at [104, 161] on div "} gsap . utils . toArray ( ".section_hero" ) . forEach ( initHeroLocationSlider…" at bounding box center [458, 296] width 785 height 387
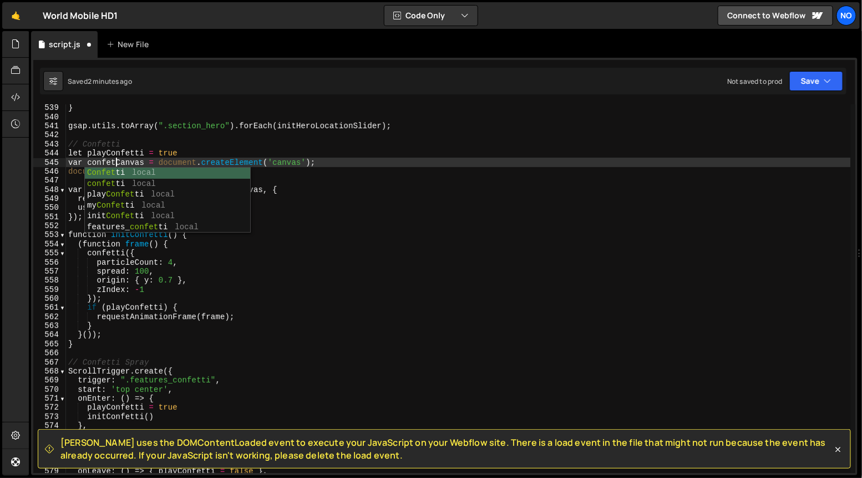
scroll to position [0, 3]
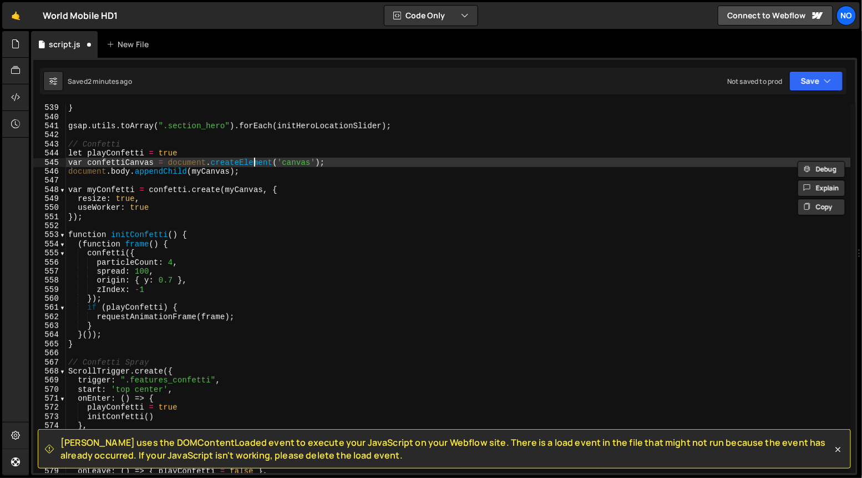
click at [255, 164] on div "} gsap . utils . toArray ( ".section_hero" ) . forEach ( initHeroLocationSlider…" at bounding box center [458, 296] width 785 height 387
click at [251, 172] on div "} gsap . utils . toArray ( ".section_hero" ) . forEach ( initHeroLocationSlider…" at bounding box center [458, 296] width 785 height 387
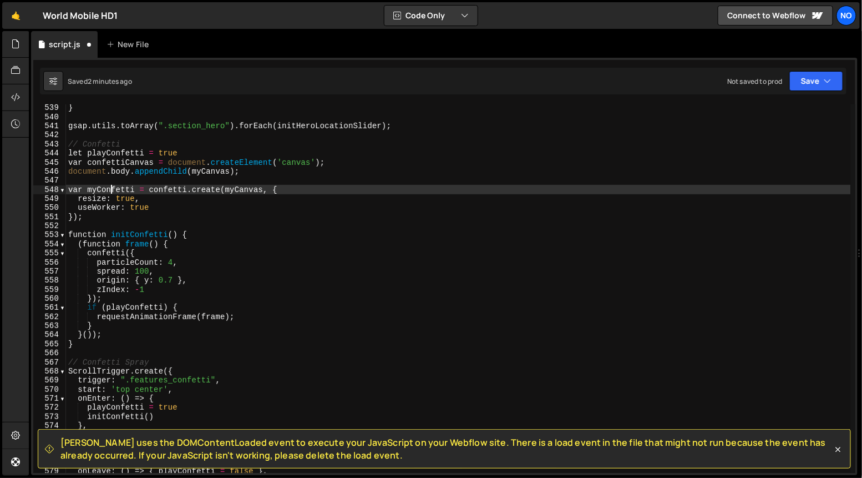
click at [110, 191] on div "} gsap . utils . toArray ( ".section_hero" ) . forEach ( initHeroLocationSlider…" at bounding box center [458, 296] width 785 height 387
paste textarea "confettiCanvas"
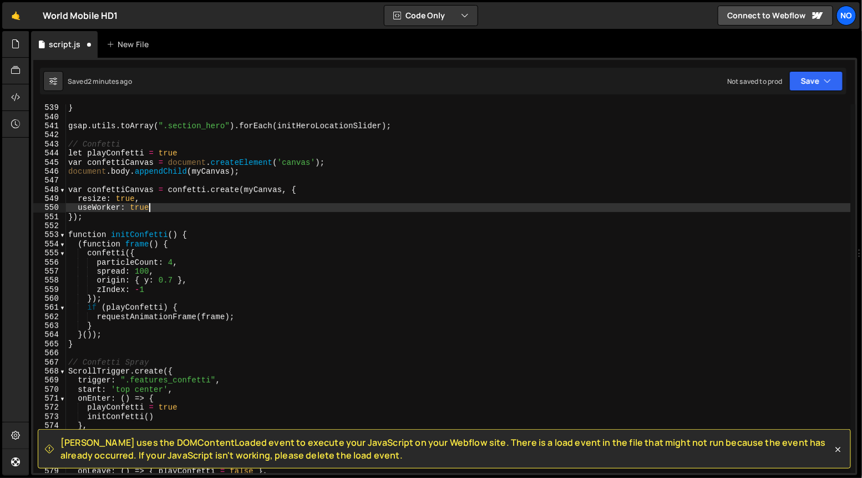
click at [166, 208] on div "} gsap . utils . toArray ( ".section_hero" ) . forEach ( initHeroLocationSlider…" at bounding box center [458, 296] width 785 height 387
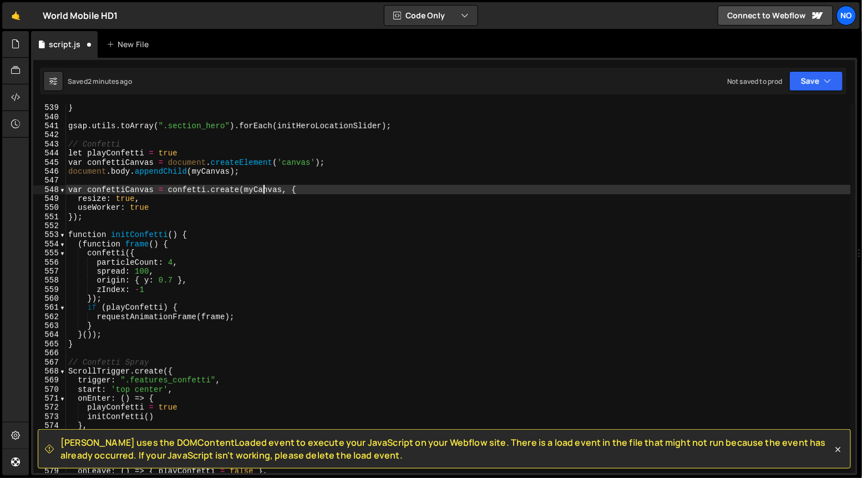
click at [262, 188] on div "} gsap . utils . toArray ( ".section_hero" ) . forEach ( initHeroLocationSlider…" at bounding box center [458, 296] width 785 height 387
paste textarea "confetti"
click at [179, 214] on div "} gsap . utils . toArray ( ".section_hero" ) . forEach ( initHeroLocationSlider…" at bounding box center [458, 296] width 785 height 387
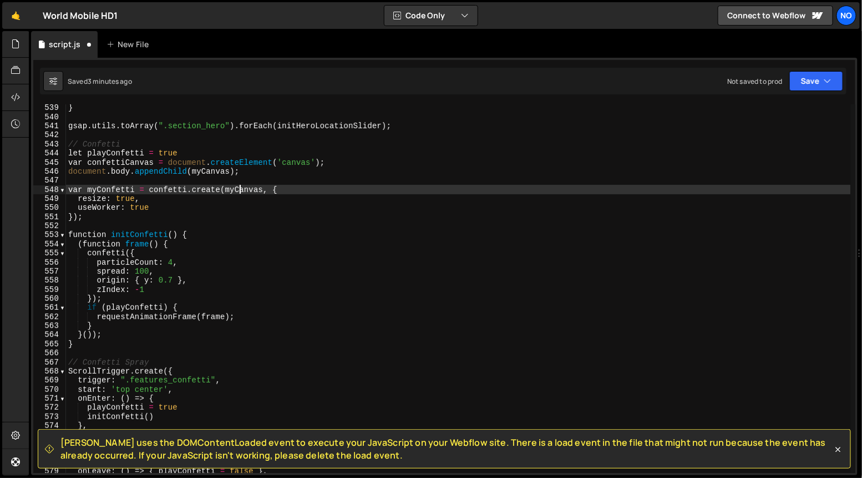
click at [241, 192] on div "} gsap . utils . toArray ( ".section_hero" ) . forEach ( initHeroLocationSlider…" at bounding box center [458, 296] width 785 height 387
paste textarea "confetti"
click at [113, 189] on div "} gsap . utils . toArray ( ".section_hero" ) . forEach ( initHeroLocationSlider…" at bounding box center [458, 296] width 785 height 387
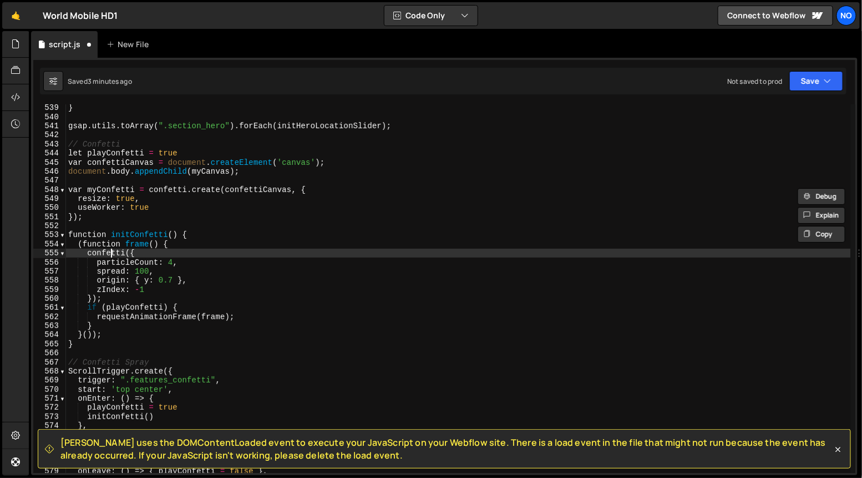
click at [110, 250] on div "} gsap . utils . toArray ( ".section_hero" ) . forEach ( initHeroLocationSlider…" at bounding box center [458, 296] width 785 height 387
paste textarea "myC"
click at [179, 250] on div "} gsap . utils . toArray ( ".section_hero" ) . forEach ( initHeroLocationSlider…" at bounding box center [458, 296] width 785 height 387
click at [298, 163] on div "} gsap . utils . toArray ( ".section_hero" ) . forEach ( initHeroLocationSlider…" at bounding box center [458, 296] width 785 height 387
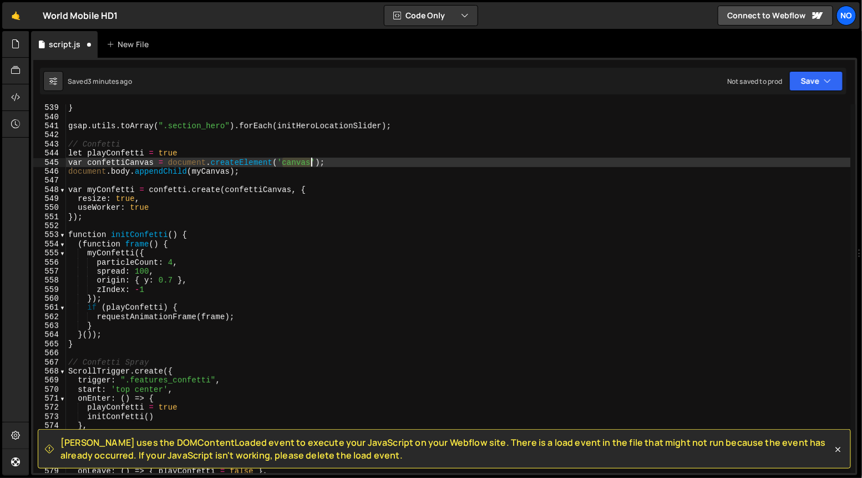
click at [298, 163] on div "} gsap . utils . toArray ( ".section_hero" ) . forEach ( initHeroLocationSlider…" at bounding box center [458, 296] width 785 height 387
click at [216, 333] on div "} gsap . utils . toArray ( ".section_hero" ) . forEach ( initHeroLocationSlider…" at bounding box center [458, 296] width 785 height 387
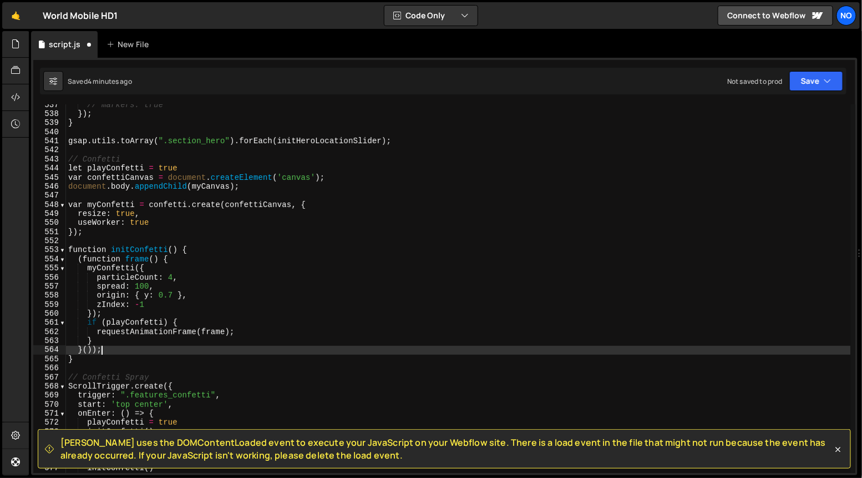
scroll to position [4884, 0]
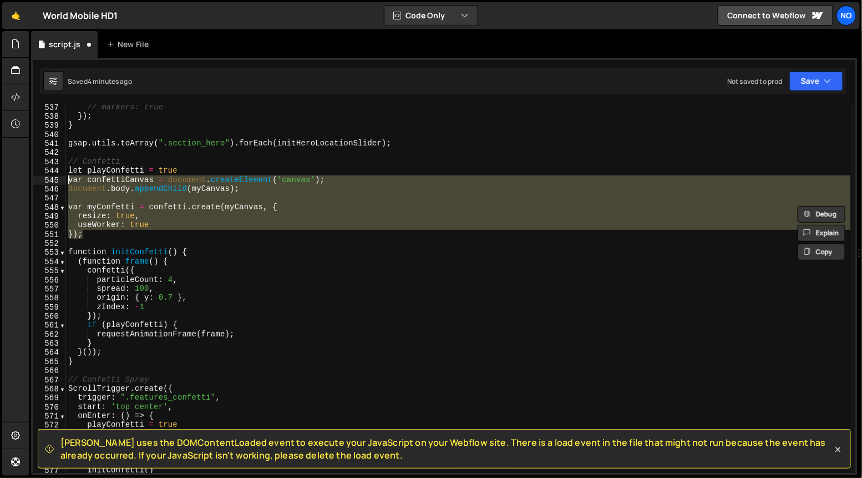
drag, startPoint x: 86, startPoint y: 234, endPoint x: 65, endPoint y: 183, distance: 55.0
click at [66, 183] on div "// markers: true }) ; } gsap . utils . toArray ( ".section_hero" ) . forEach ( …" at bounding box center [458, 296] width 785 height 387
type textarea "var confettiCanvas = document.createElement('canvas'); document.body.appendChil…"
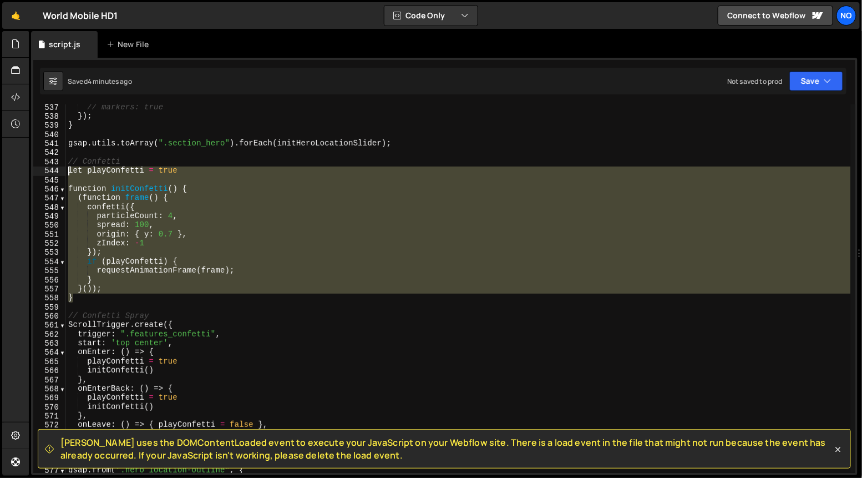
drag, startPoint x: 83, startPoint y: 298, endPoint x: 69, endPoint y: 163, distance: 136.0
click at [67, 160] on div "// markers: true }) ; } gsap . utils . toArray ( ".section_hero" ) . forEach ( …" at bounding box center [458, 296] width 785 height 387
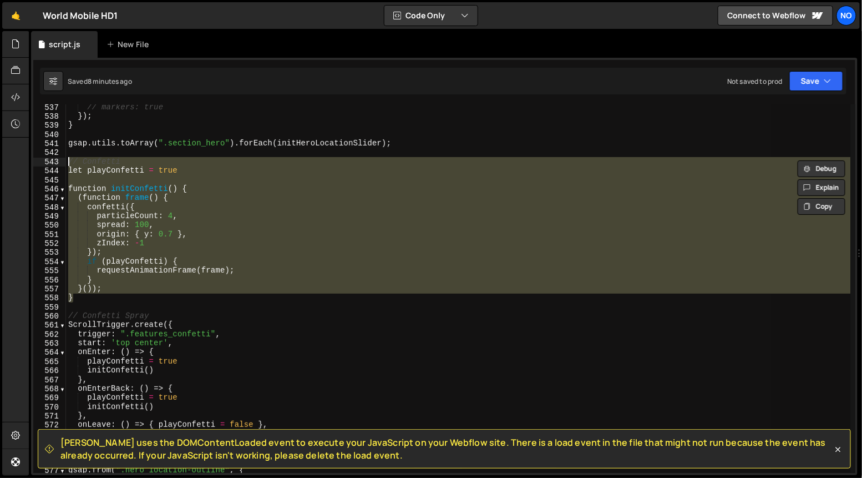
click at [183, 168] on div "// markers: true }) ; } gsap . utils . toArray ( ".section_hero" ) . forEach ( …" at bounding box center [458, 288] width 785 height 368
type textarea "let playConfetti = true"
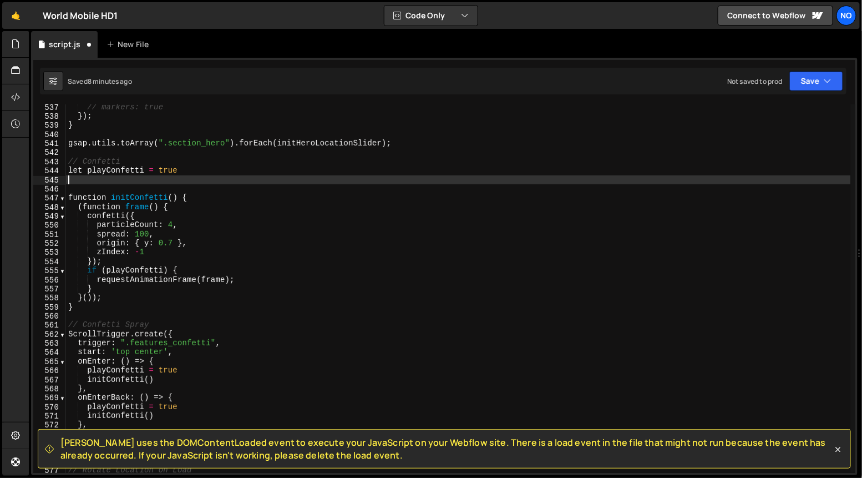
paste textarea "canvas.confetti = canvas.confetti || confetti.create(canvas, { resize: true });"
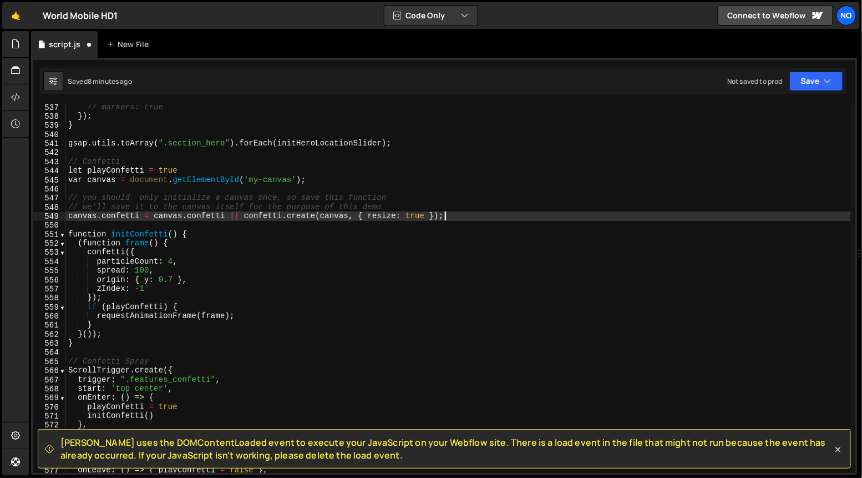
click at [290, 180] on div "// markers: true }) ; } gsap . utils . toArray ( ".section_hero" ) . forEach ( …" at bounding box center [458, 296] width 785 height 387
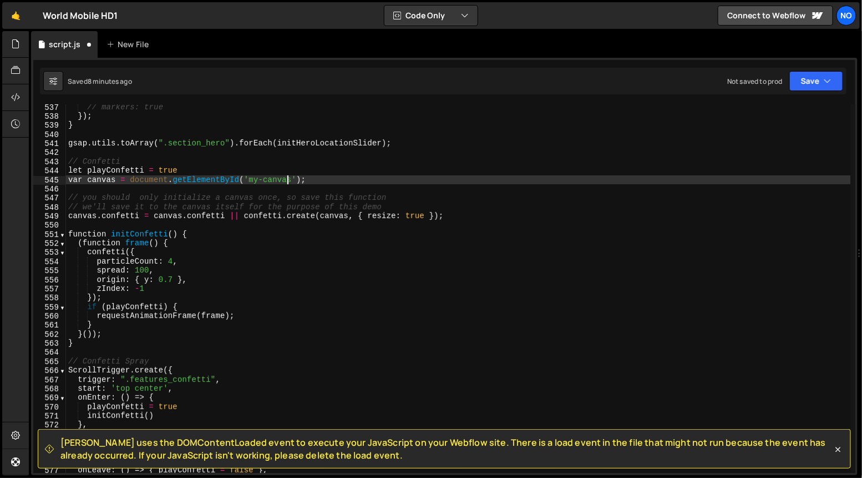
click at [261, 180] on div "// markers: true }) ; } gsap . utils . toArray ( ".section_hero" ) . forEach ( …" at bounding box center [458, 296] width 785 height 387
click at [349, 178] on div "// markers: true }) ; } gsap . utils . toArray ( ".section_hero" ) . forEach ( …" at bounding box center [458, 296] width 785 height 387
drag, startPoint x: 87, startPoint y: 253, endPoint x: 94, endPoint y: 263, distance: 12.3
click at [87, 253] on div "// markers: true }) ; } gsap . utils . toArray ( ".section_hero" ) . forEach ( …" at bounding box center [458, 296] width 785 height 387
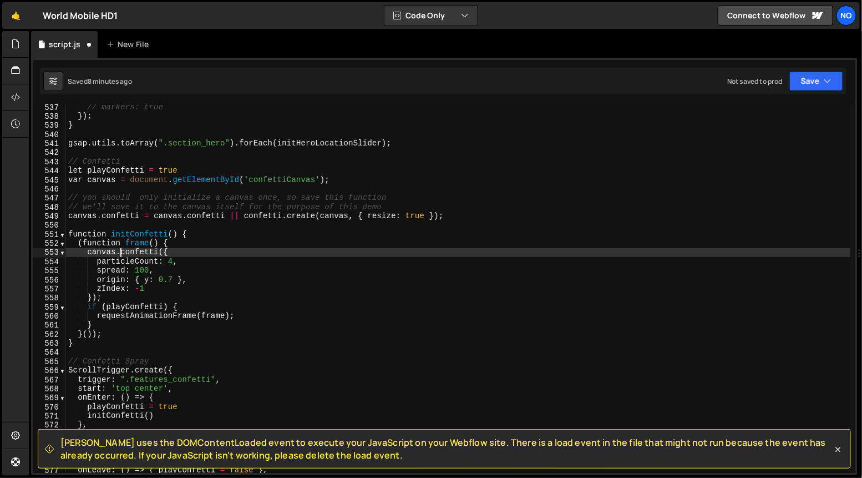
scroll to position [0, 3]
click at [244, 261] on div "// markers: true }) ; } gsap . utils . toArray ( ".section_hero" ) . forEach ( …" at bounding box center [458, 296] width 785 height 387
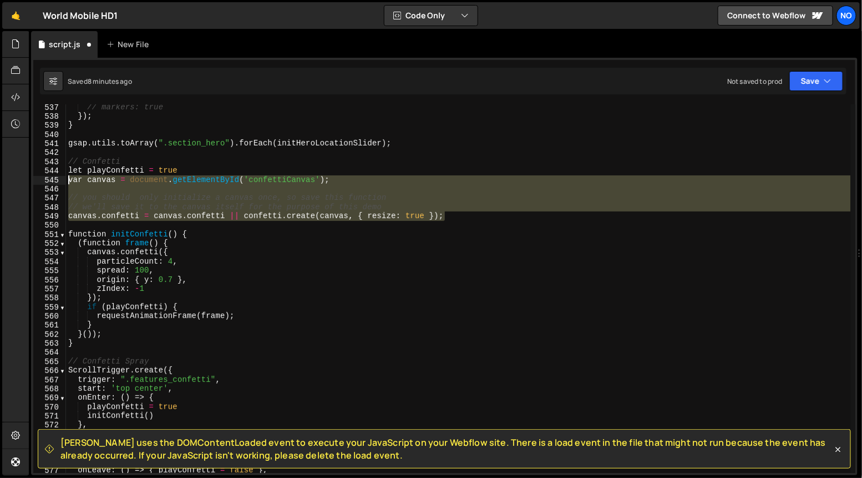
drag, startPoint x: 443, startPoint y: 214, endPoint x: 67, endPoint y: 179, distance: 378.3
click at [67, 178] on div "// markers: true }) ; } gsap . utils . toArray ( ".section_hero" ) . forEach ( …" at bounding box center [458, 296] width 785 height 387
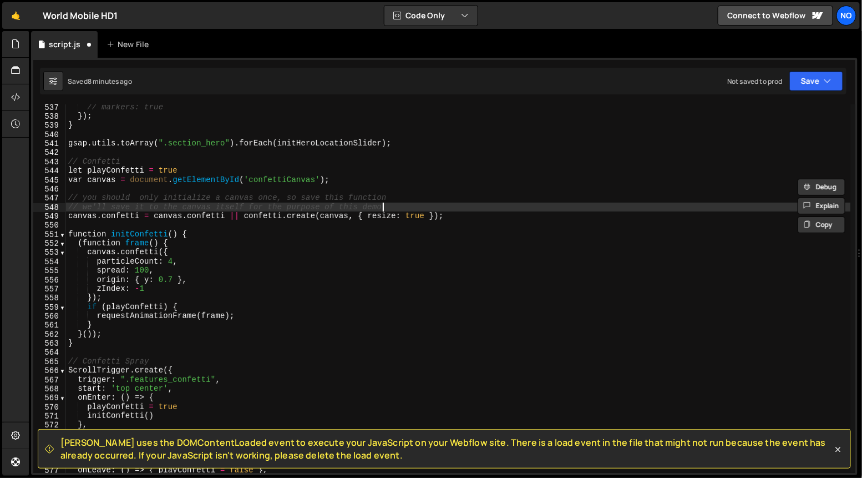
click at [418, 202] on div "// markers: true }) ; } gsap . utils . toArray ( ".section_hero" ) . forEach ( …" at bounding box center [458, 296] width 785 height 387
click at [82, 190] on div "// markers: true }) ; } gsap . utils . toArray ( ".section_hero" ) . forEach ( …" at bounding box center [458, 296] width 785 height 387
type textarea "// you should only initialize a canvas once, so save this function"
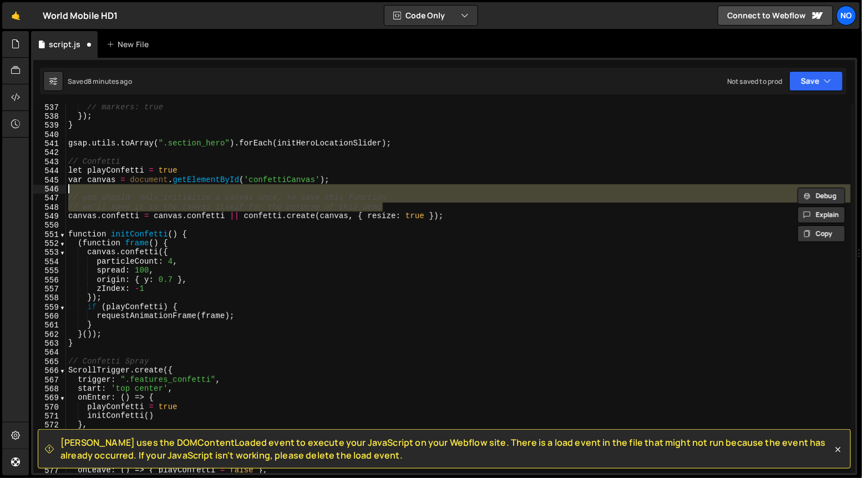
click at [87, 190] on div "// markers: true }) ; } gsap . utils . toArray ( ".section_hero" ) . forEach ( …" at bounding box center [458, 288] width 785 height 368
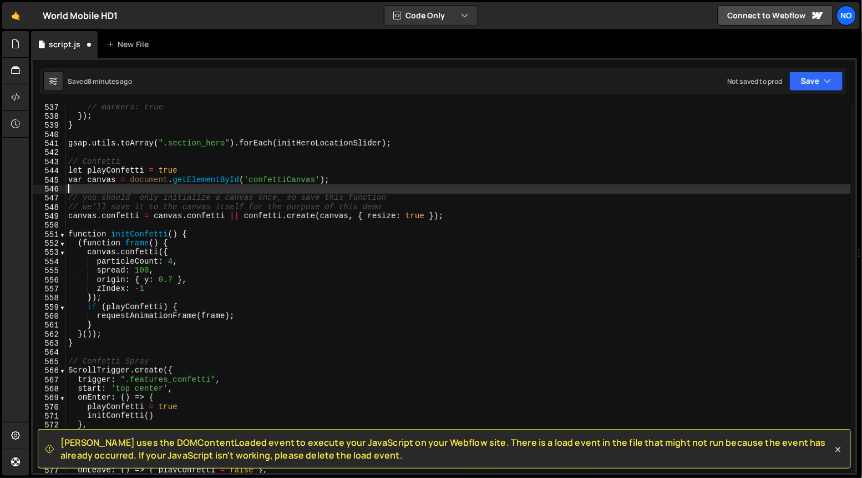
click at [421, 207] on div "// markers: true }) ; } gsap . utils . toArray ( ".section_hero" ) . forEach ( …" at bounding box center [458, 296] width 785 height 387
type textarea "// you should only initialize a canvas once, so save this function // we'll sav…"
click at [399, 204] on div "// markers: true }) ; } gsap . utils . toArray ( ".section_hero" ) . forEach ( …" at bounding box center [458, 296] width 785 height 387
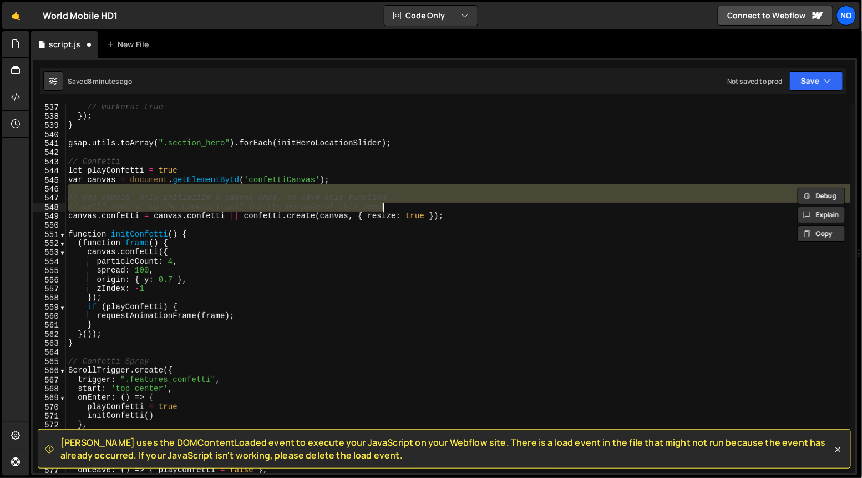
click at [399, 201] on div "// markers: true }) ; } gsap . utils . toArray ( ".section_hero" ) . forEach ( …" at bounding box center [458, 288] width 785 height 368
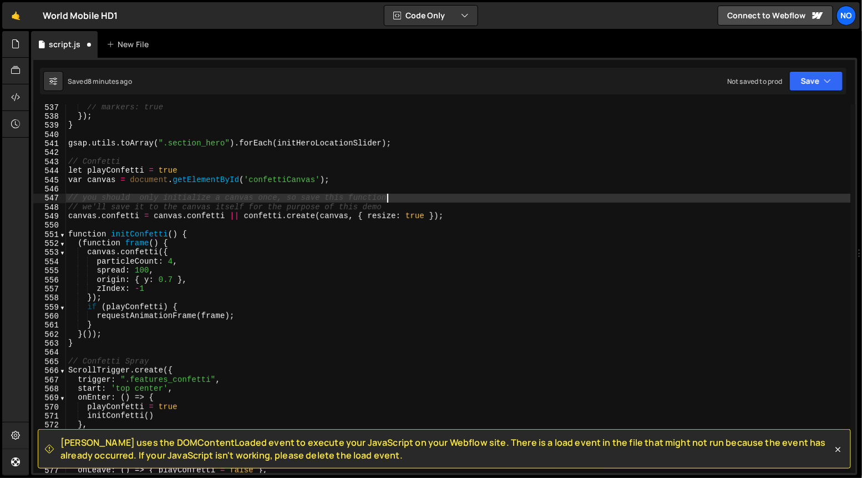
click at [398, 206] on div "// markers: true }) ; } gsap . utils . toArray ( ".section_hero" ) . forEach ( …" at bounding box center [458, 296] width 785 height 387
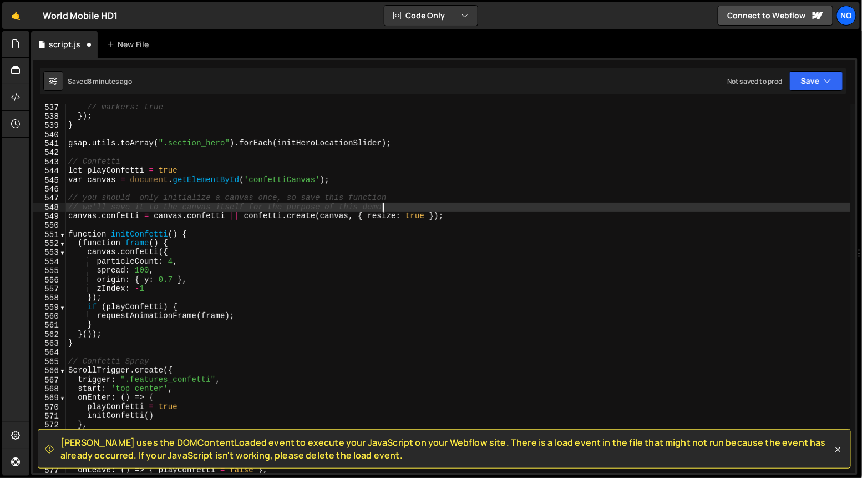
click at [100, 189] on div "// markers: true }) ; } gsap . utils . toArray ( ".section_hero" ) . forEach ( …" at bounding box center [458, 296] width 785 height 387
type textarea "// you should only initialize a canvas once, so save this function"
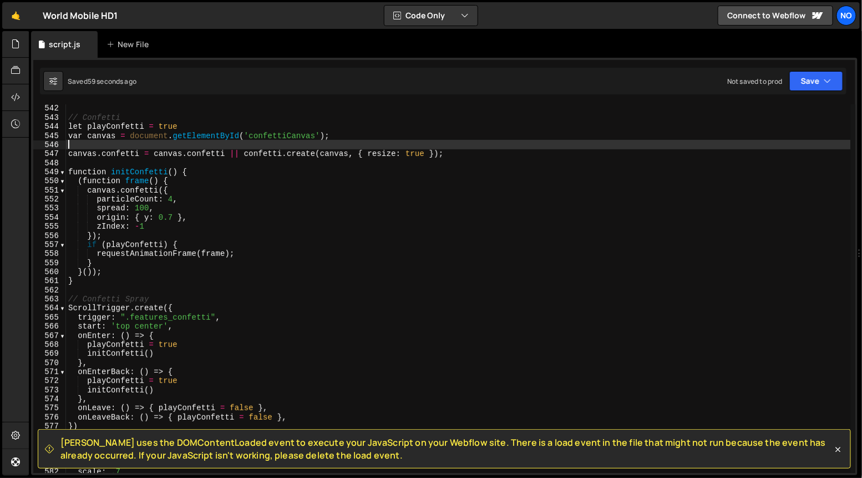
scroll to position [4936, 0]
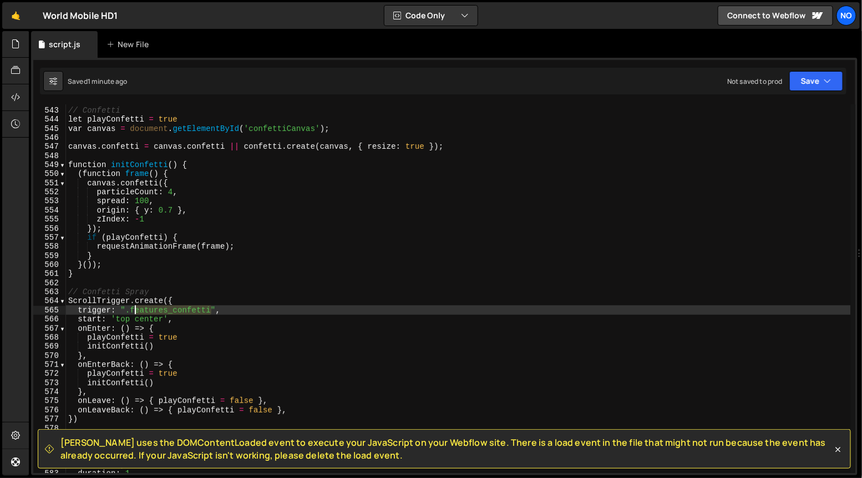
drag, startPoint x: 211, startPoint y: 312, endPoint x: 130, endPoint y: 311, distance: 81.5
click at [130, 311] on div "// Confetti let playConfetti = true var canvas = document . getElementById ( 'c…" at bounding box center [458, 290] width 785 height 387
paste textarea "-trigger"
click at [318, 311] on div "// Confetti let playConfetti = true var canvas = document . getElementById ( 'c…" at bounding box center [458, 290] width 785 height 387
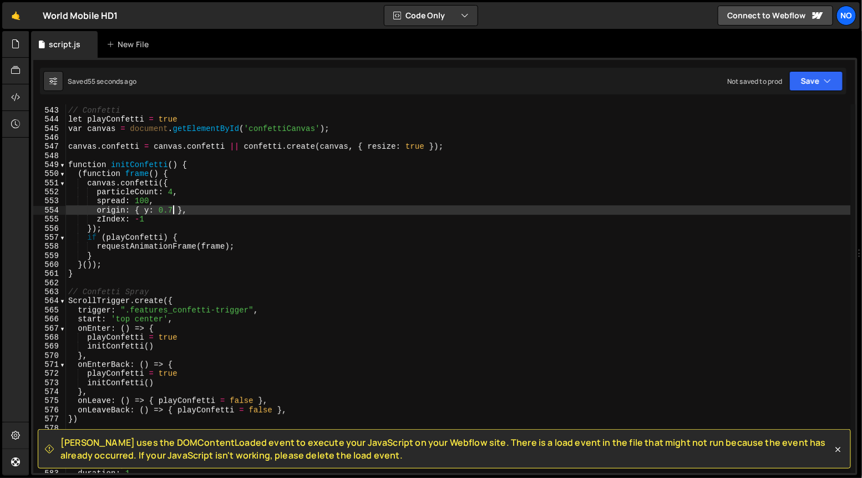
click at [169, 209] on div "// Confetti let playConfetti = true var canvas = document . getElementById ( 'c…" at bounding box center [458, 290] width 785 height 387
click at [240, 209] on div "// Confetti let playConfetti = true var canvas = document . getElementById ( 'c…" at bounding box center [458, 290] width 785 height 387
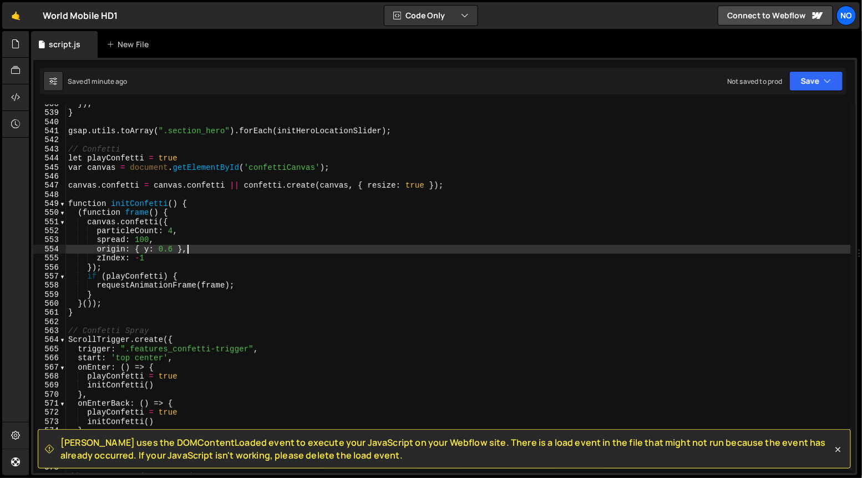
scroll to position [4897, 0]
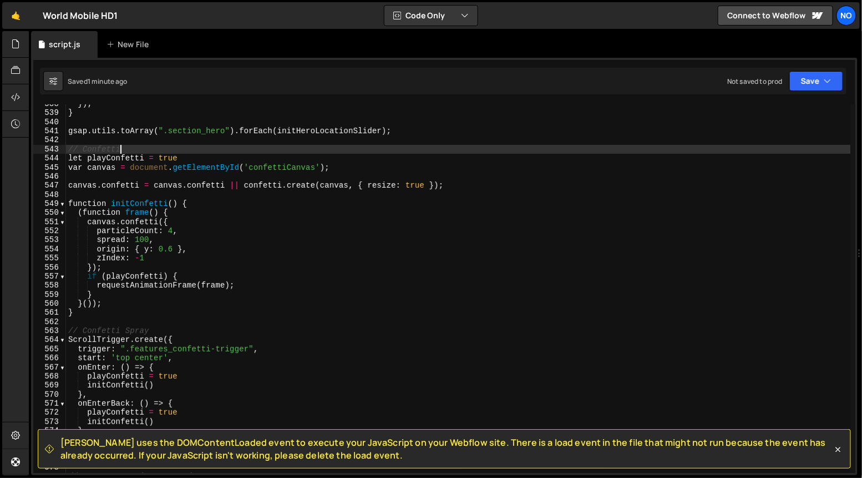
click at [125, 150] on div "}) ; } gsap . utils . toArray ( ".section_hero" ) . forEach ( initHeroLocationS…" at bounding box center [458, 292] width 785 height 387
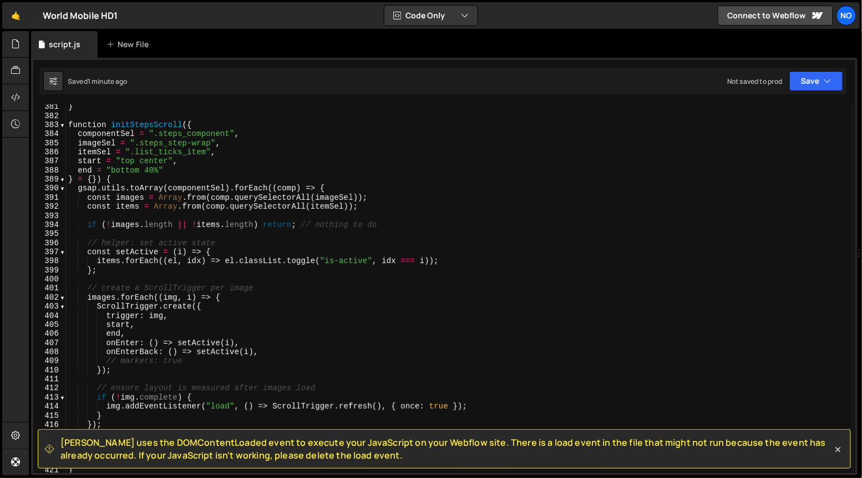
scroll to position [3450, 0]
click at [62, 124] on span at bounding box center [62, 124] width 6 height 9
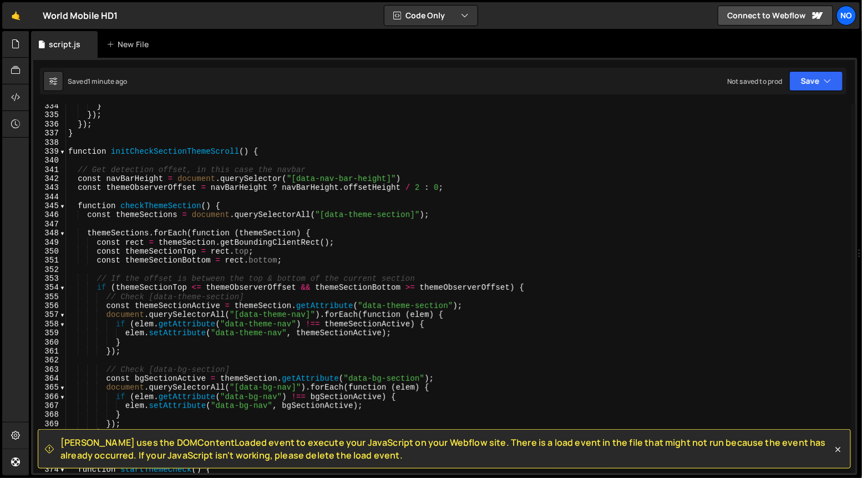
scroll to position [3023, 0]
click at [65, 153] on span at bounding box center [62, 152] width 6 height 9
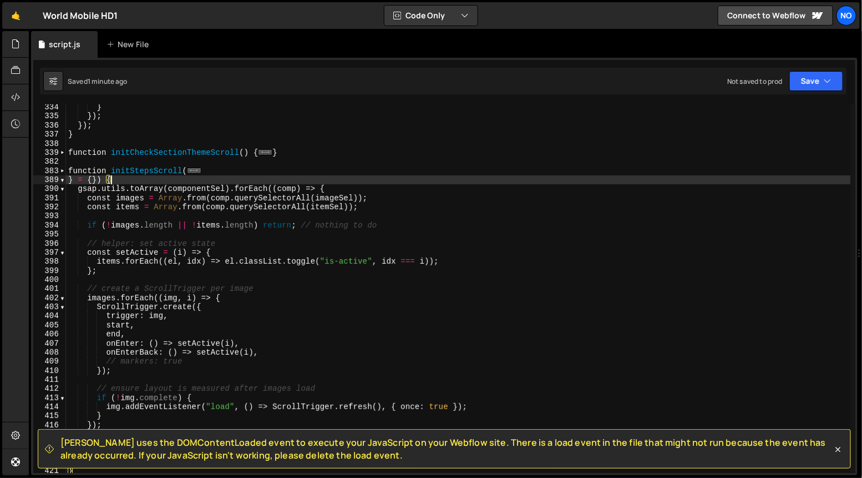
click at [232, 181] on div "} }) ; }) ; } function initCheckSectionThemeScroll ( ) { ... } function initSte…" at bounding box center [458, 296] width 785 height 387
click at [63, 172] on span at bounding box center [62, 170] width 6 height 9
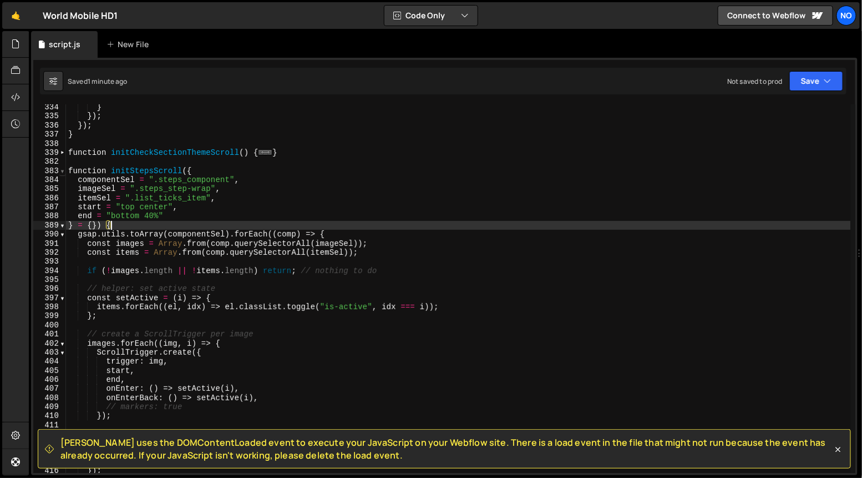
click at [63, 171] on span at bounding box center [62, 170] width 6 height 9
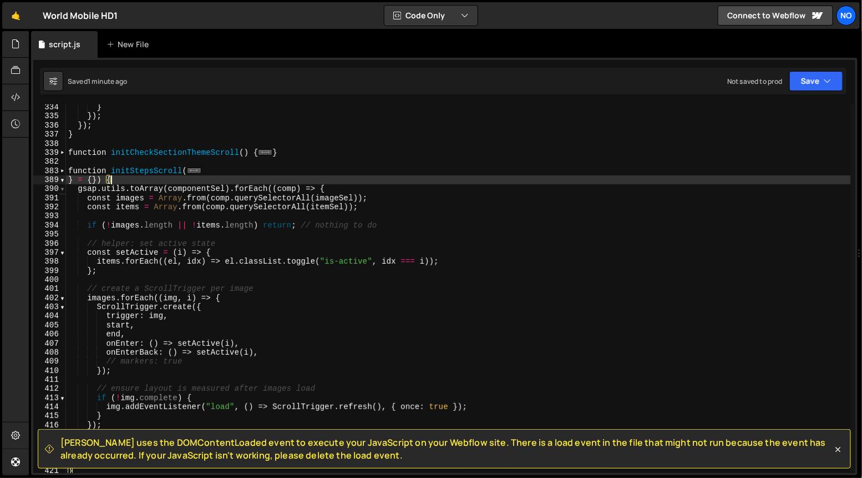
click at [62, 189] on span at bounding box center [62, 188] width 6 height 9
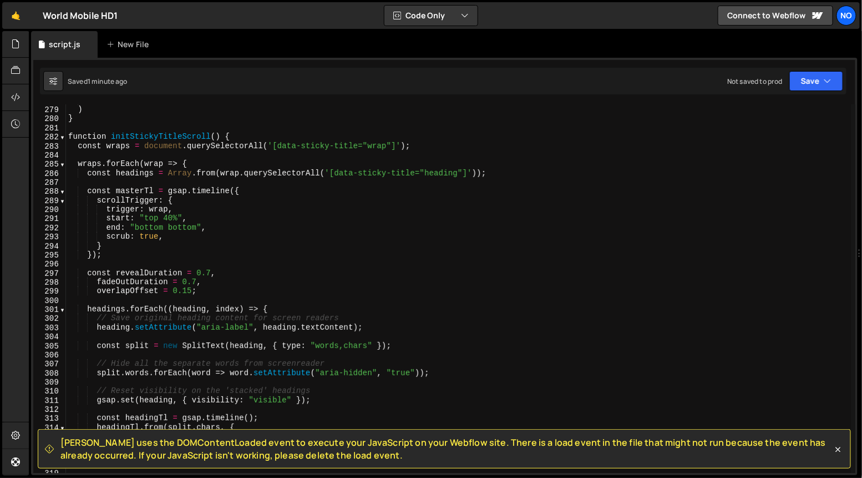
scroll to position [2521, 0]
click at [59, 138] on span at bounding box center [62, 137] width 6 height 9
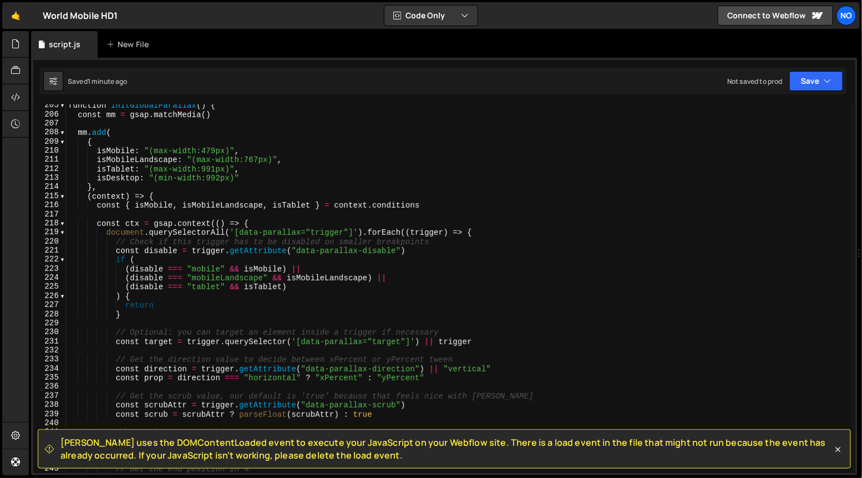
scroll to position [1801, 0]
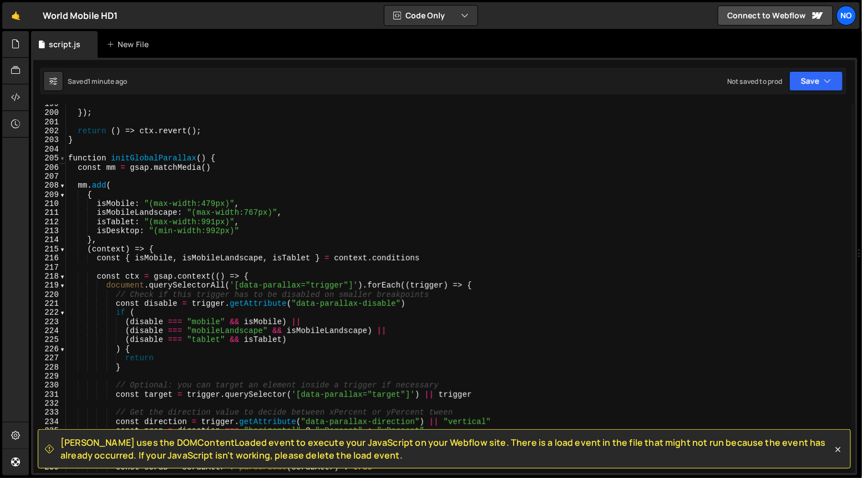
click at [60, 158] on span at bounding box center [62, 158] width 6 height 9
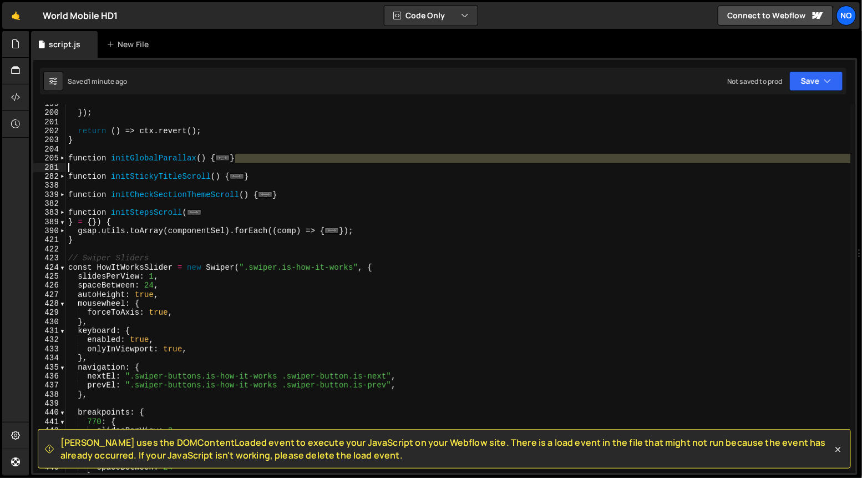
drag, startPoint x: 242, startPoint y: 163, endPoint x: 75, endPoint y: 163, distance: 166.9
click at [75, 163] on div "}) ; return ( ) => ctx . revert ( ) ; } function initGlobalParallax ( ) { ... }…" at bounding box center [458, 292] width 785 height 387
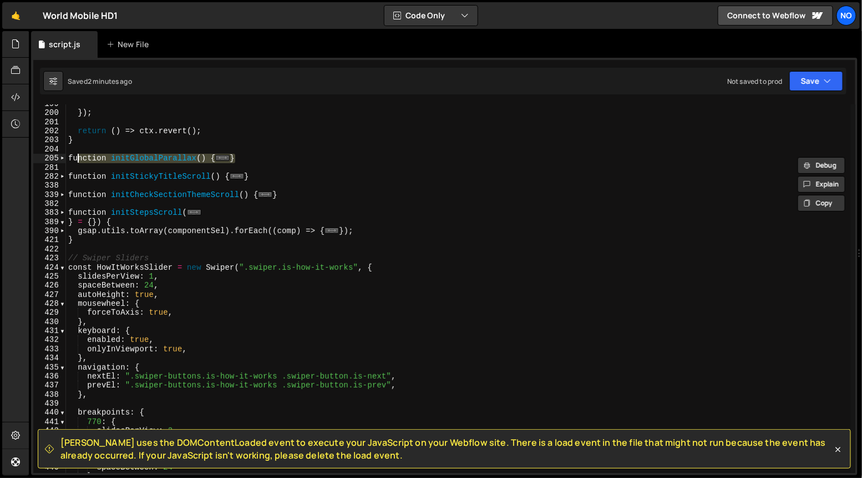
click at [252, 163] on div "}) ; return ( ) => ctx . revert ( ) ; } function initGlobalParallax ( ) { ... }…" at bounding box center [458, 288] width 785 height 368
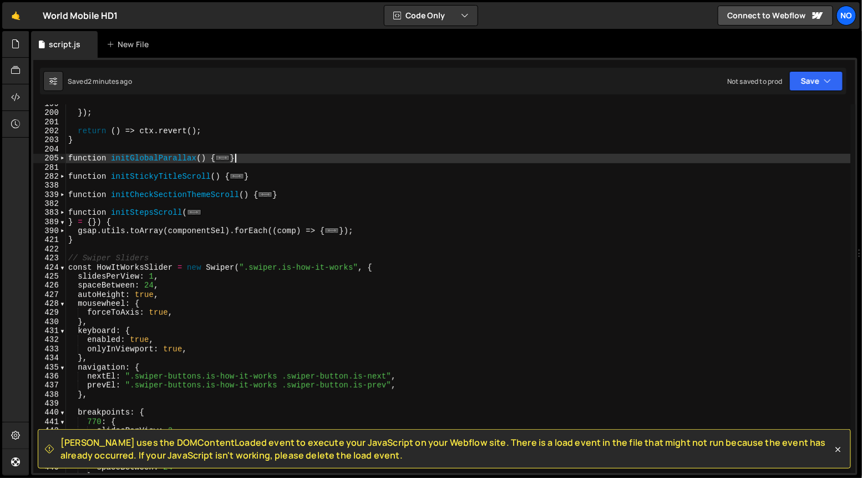
scroll to position [0, 0]
click at [63, 158] on span at bounding box center [62, 158] width 6 height 9
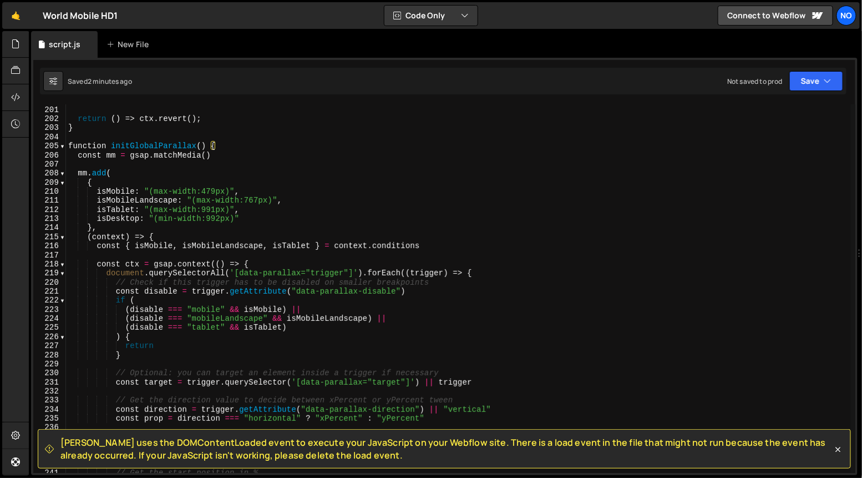
scroll to position [1814, 0]
click at [57, 147] on div "205" at bounding box center [49, 146] width 33 height 9
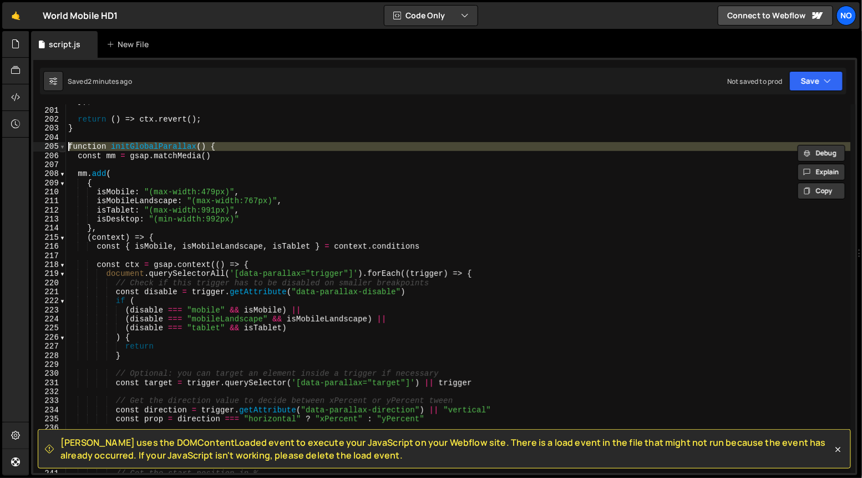
click at [62, 145] on span at bounding box center [62, 146] width 6 height 9
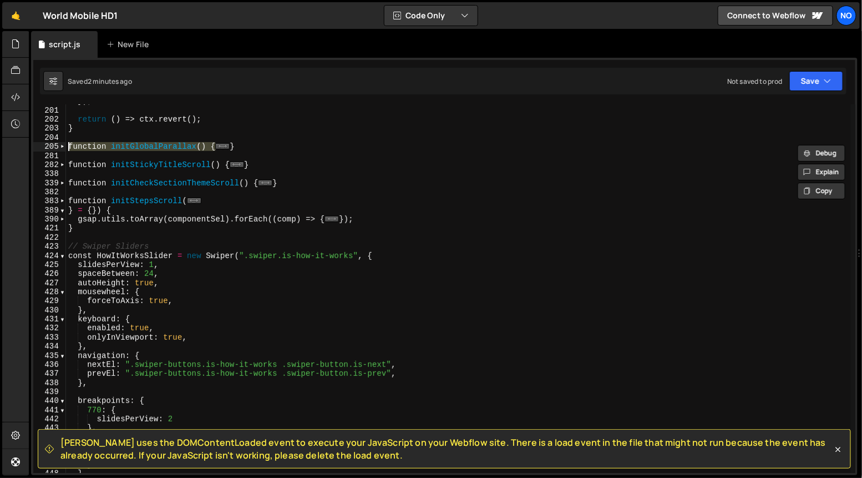
click at [267, 150] on div "}) ; return ( ) => ctx . revert ( ) ; } function initGlobalParallax ( ) { ... }…" at bounding box center [458, 290] width 785 height 387
type textarea "}"
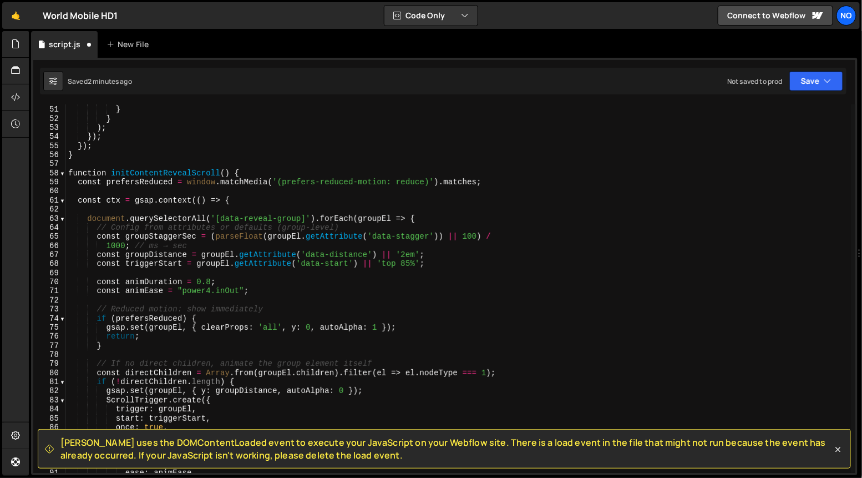
scroll to position [461, 0]
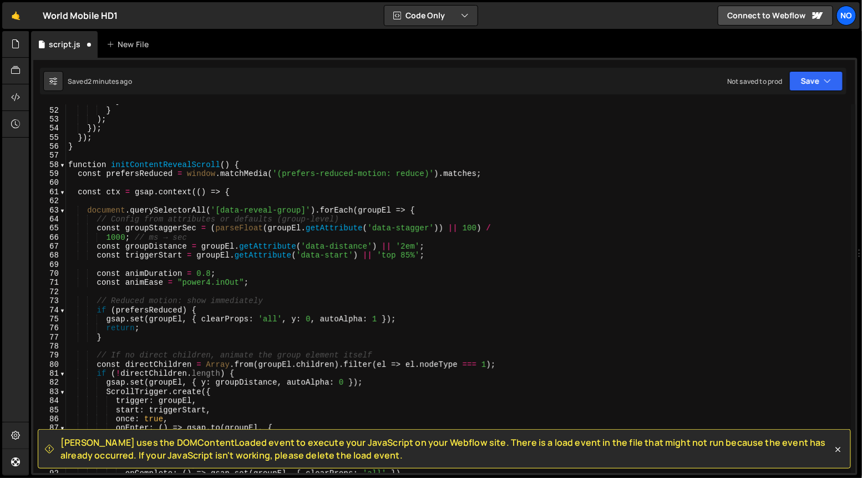
click at [409, 256] on div "} } ) ; }) ; }) ; } function initContentRevealScroll ( ) { const prefersReduced…" at bounding box center [458, 290] width 785 height 387
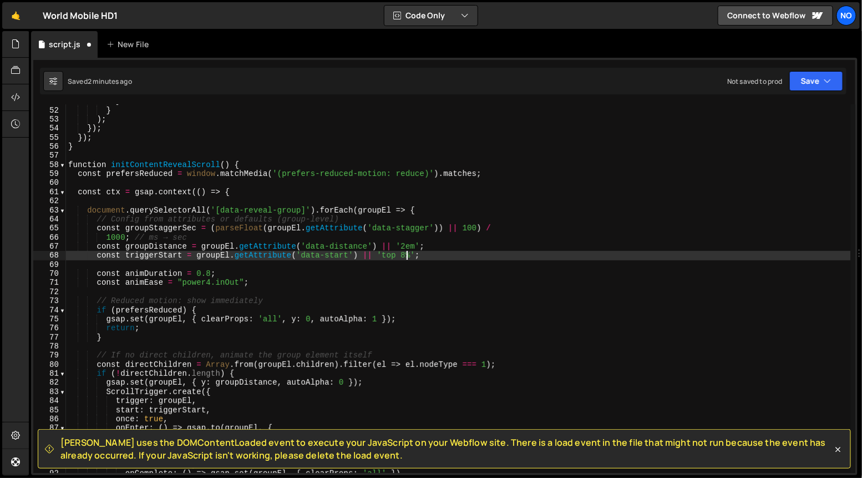
scroll to position [0, 23]
click at [64, 166] on span at bounding box center [62, 164] width 6 height 9
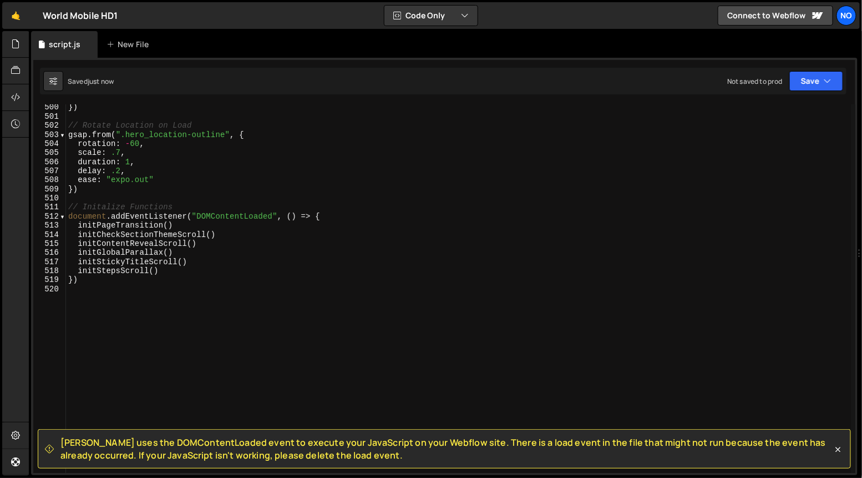
scroll to position [3232, 0]
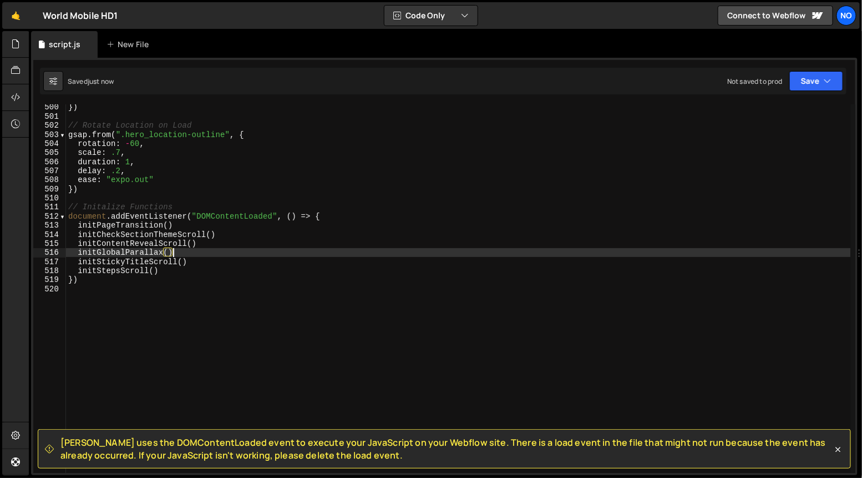
click at [176, 252] on div "}) // Rotate Location on Load gsap . from ( ".hero_location-outline" , { rotati…" at bounding box center [458, 296] width 785 height 387
type textarea "initGlobalParallax()"
type textarea "initContentRevealScroll()"
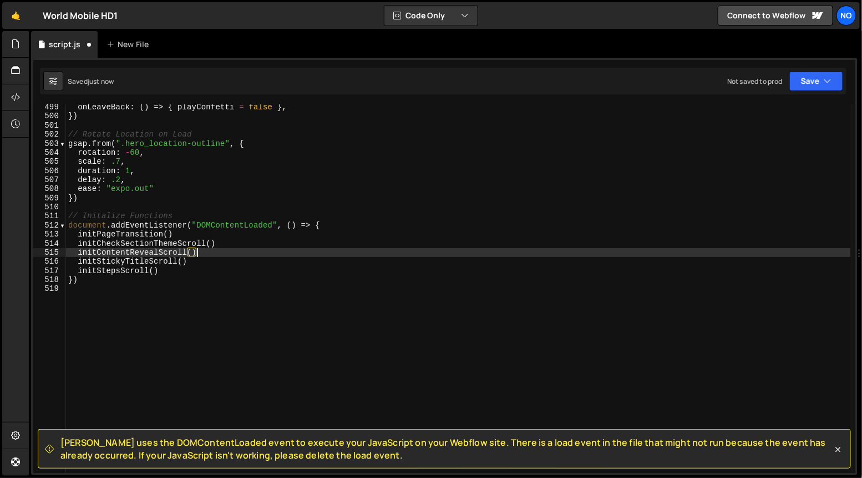
scroll to position [4521, 0]
